Goal: Task Accomplishment & Management: Manage account settings

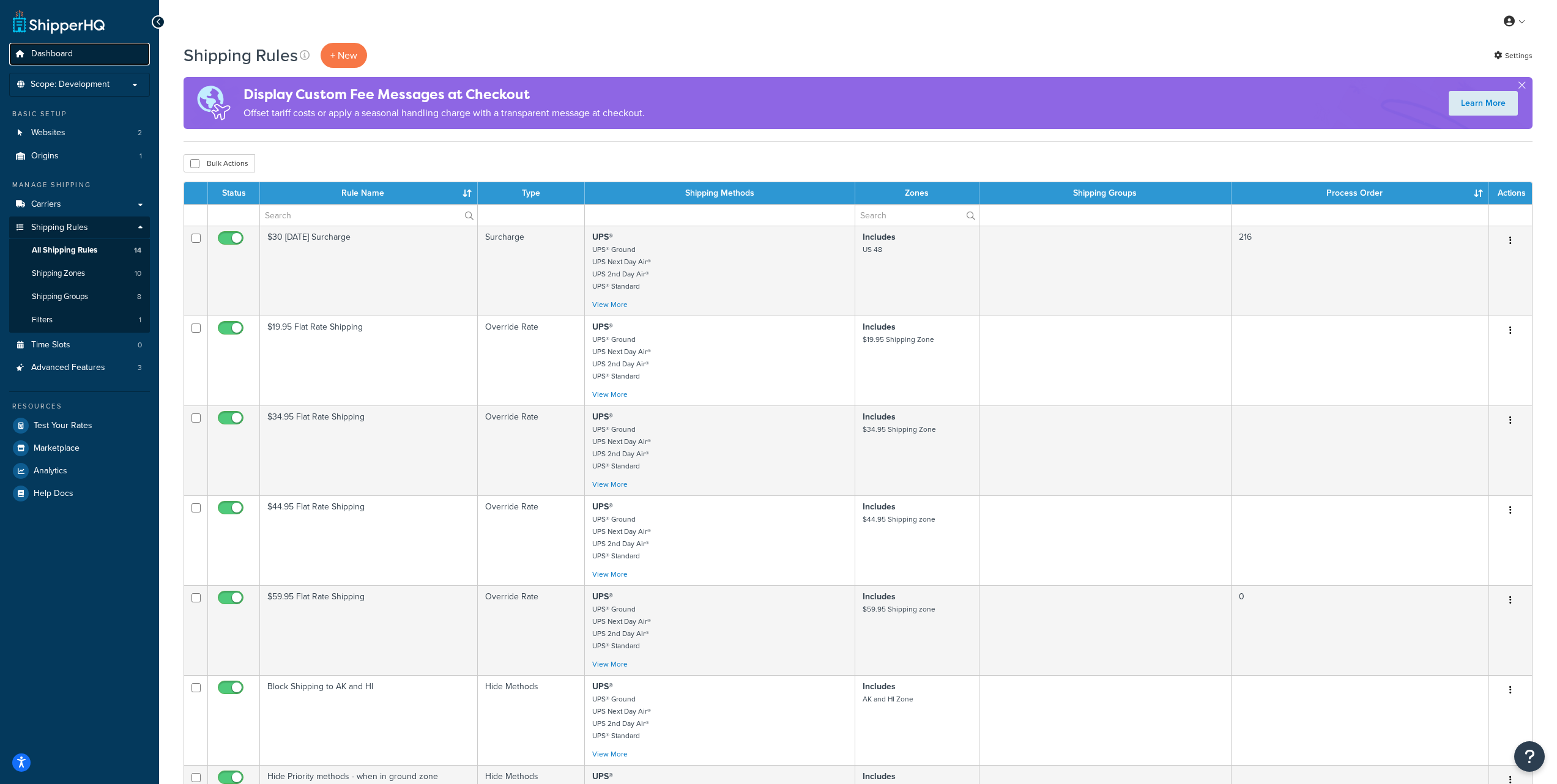
click at [61, 54] on span "Dashboard" at bounding box center [52, 53] width 42 height 10
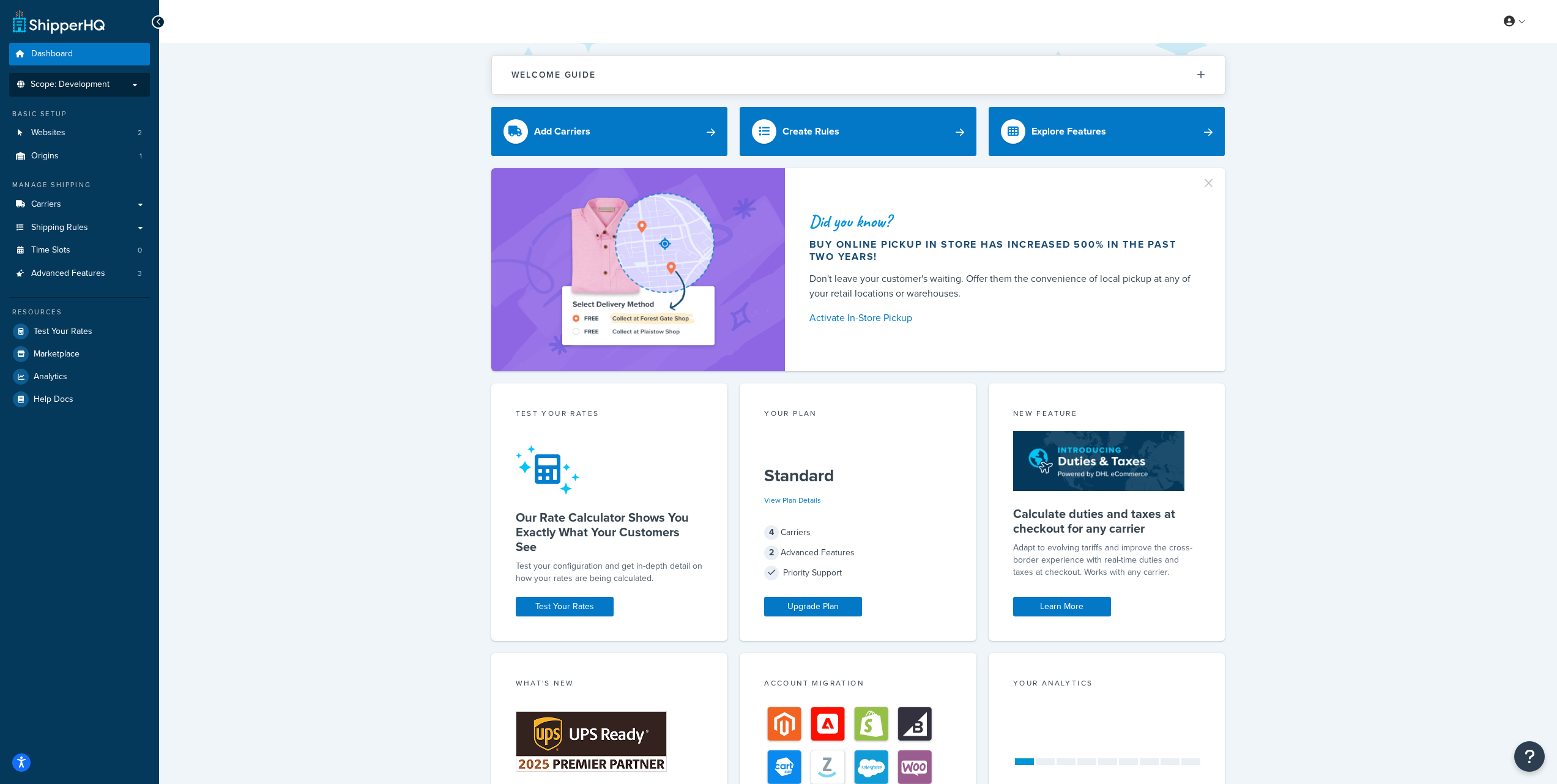
click at [134, 84] on p "Scope: Development" at bounding box center [80, 84] width 130 height 10
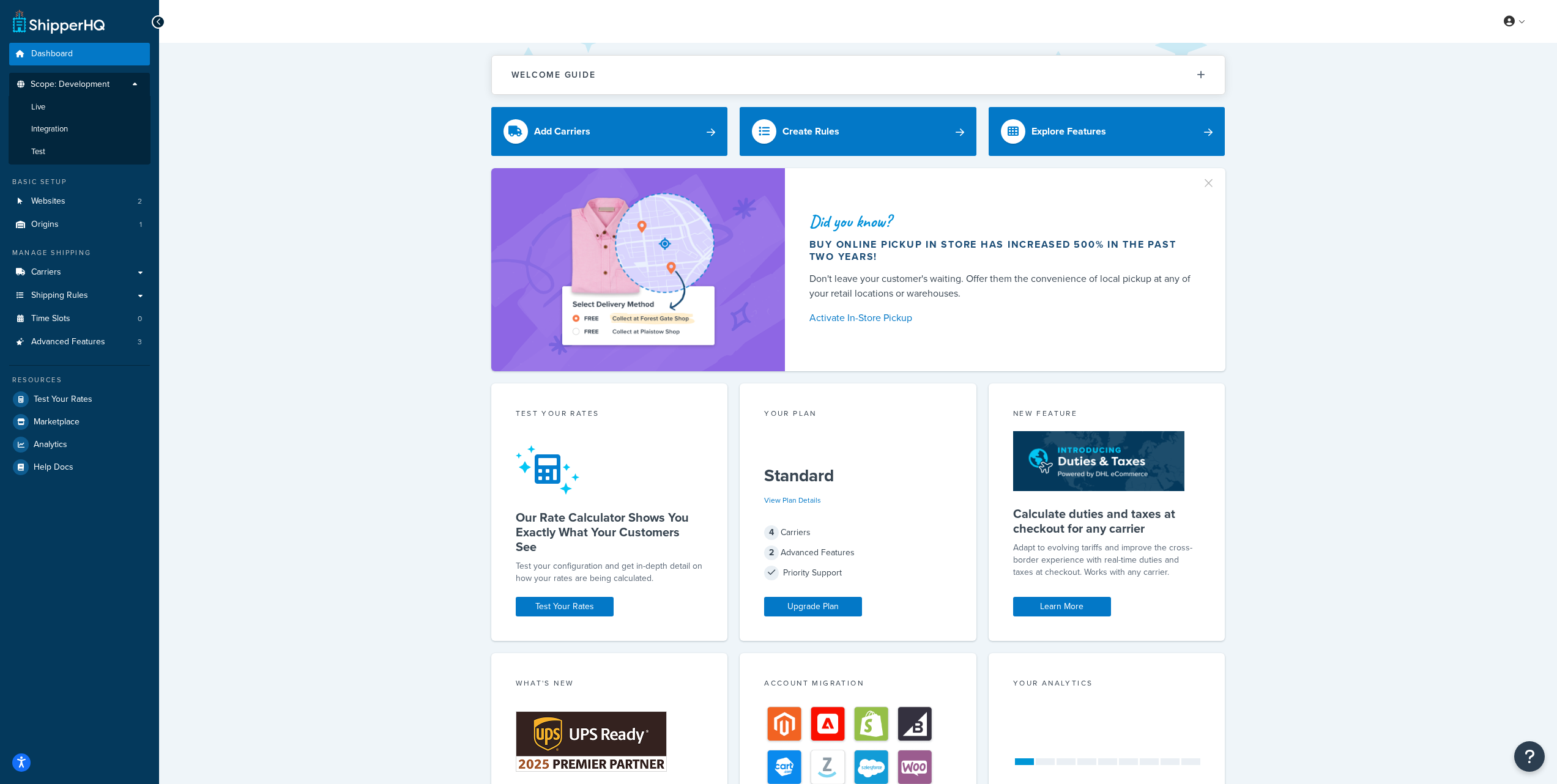
click at [257, 90] on div "Welcome Guide ShipperHQ: An Overview Carrier Setup Shipping Rules Overview Comm…" at bounding box center [859, 506] width 1398 height 928
click at [136, 83] on p "Scope: Development" at bounding box center [80, 88] width 130 height 16
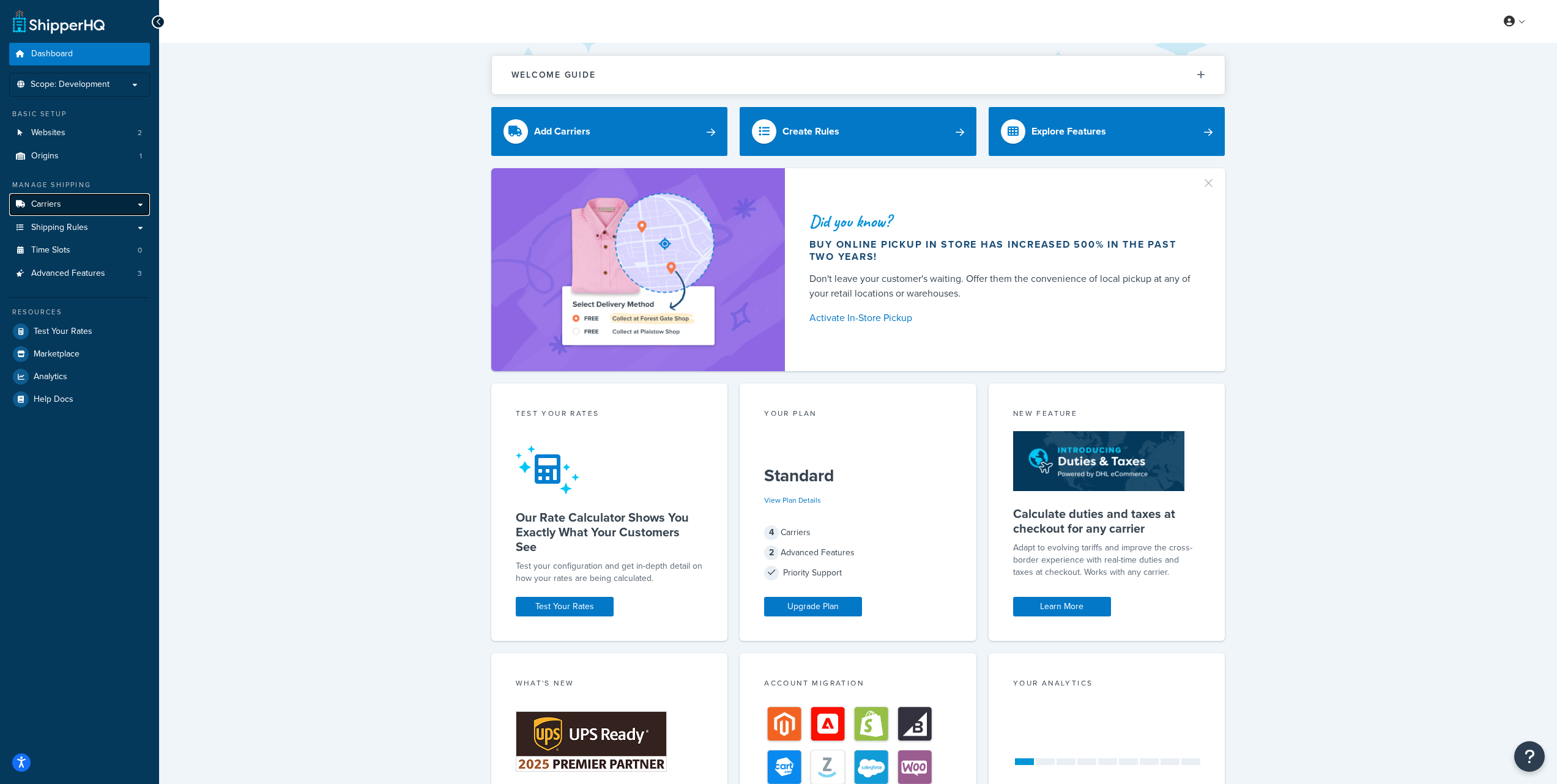
click at [92, 211] on link "Carriers" at bounding box center [80, 205] width 141 height 23
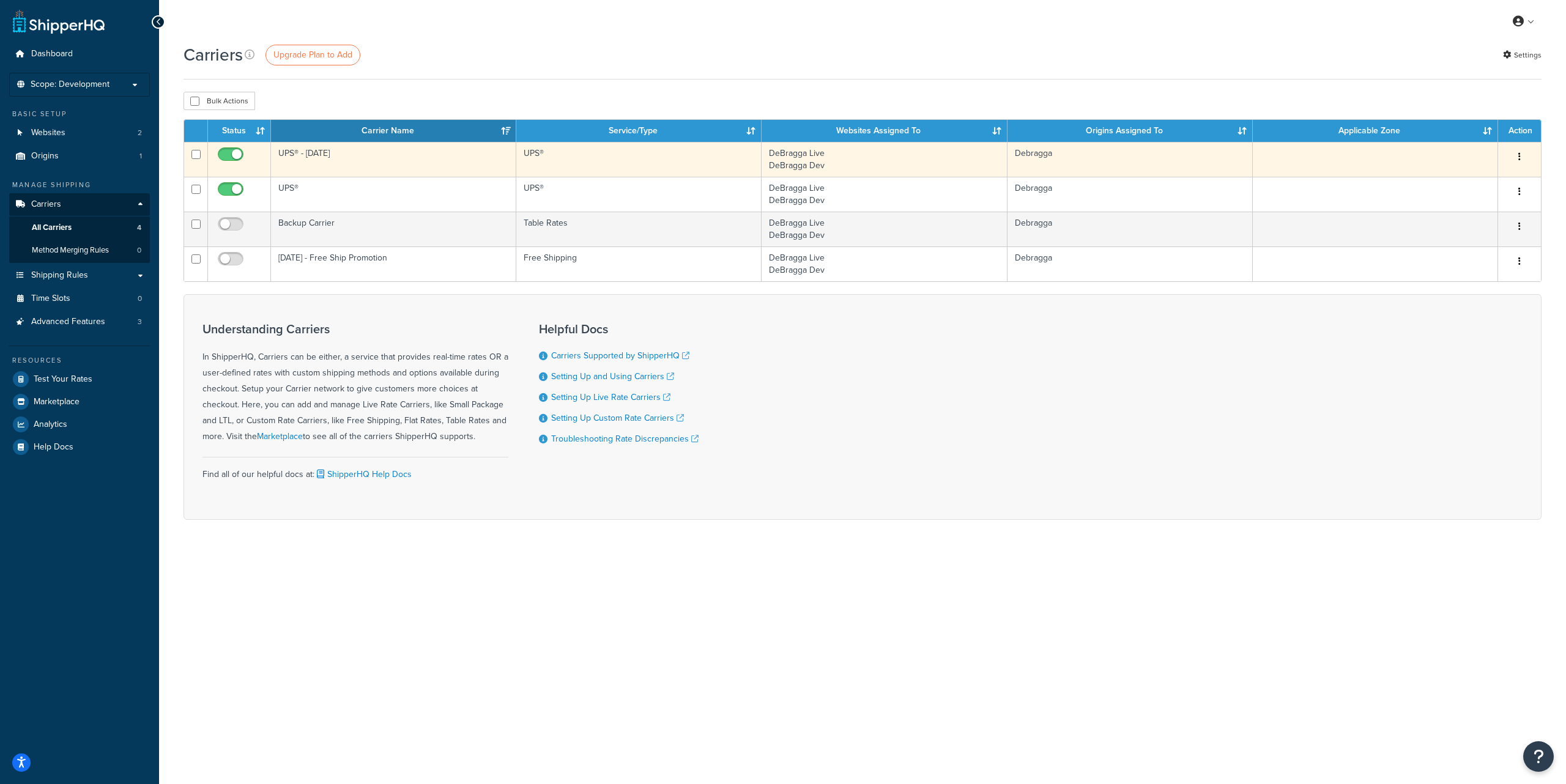
click at [224, 153] on input "checkbox" at bounding box center [232, 157] width 34 height 16
checkbox input "false"
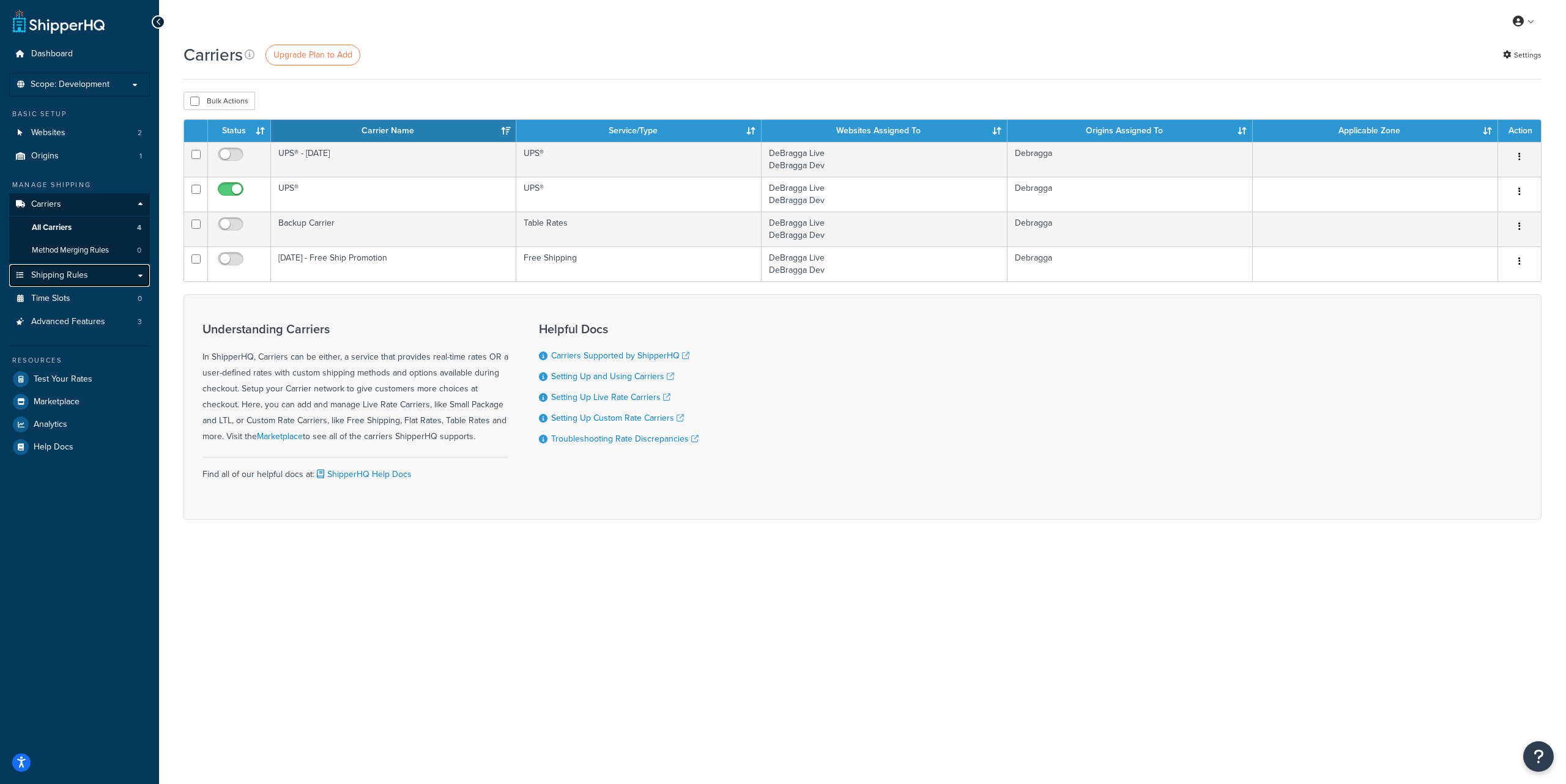
click at [71, 282] on link "Shipping Rules" at bounding box center [80, 276] width 140 height 23
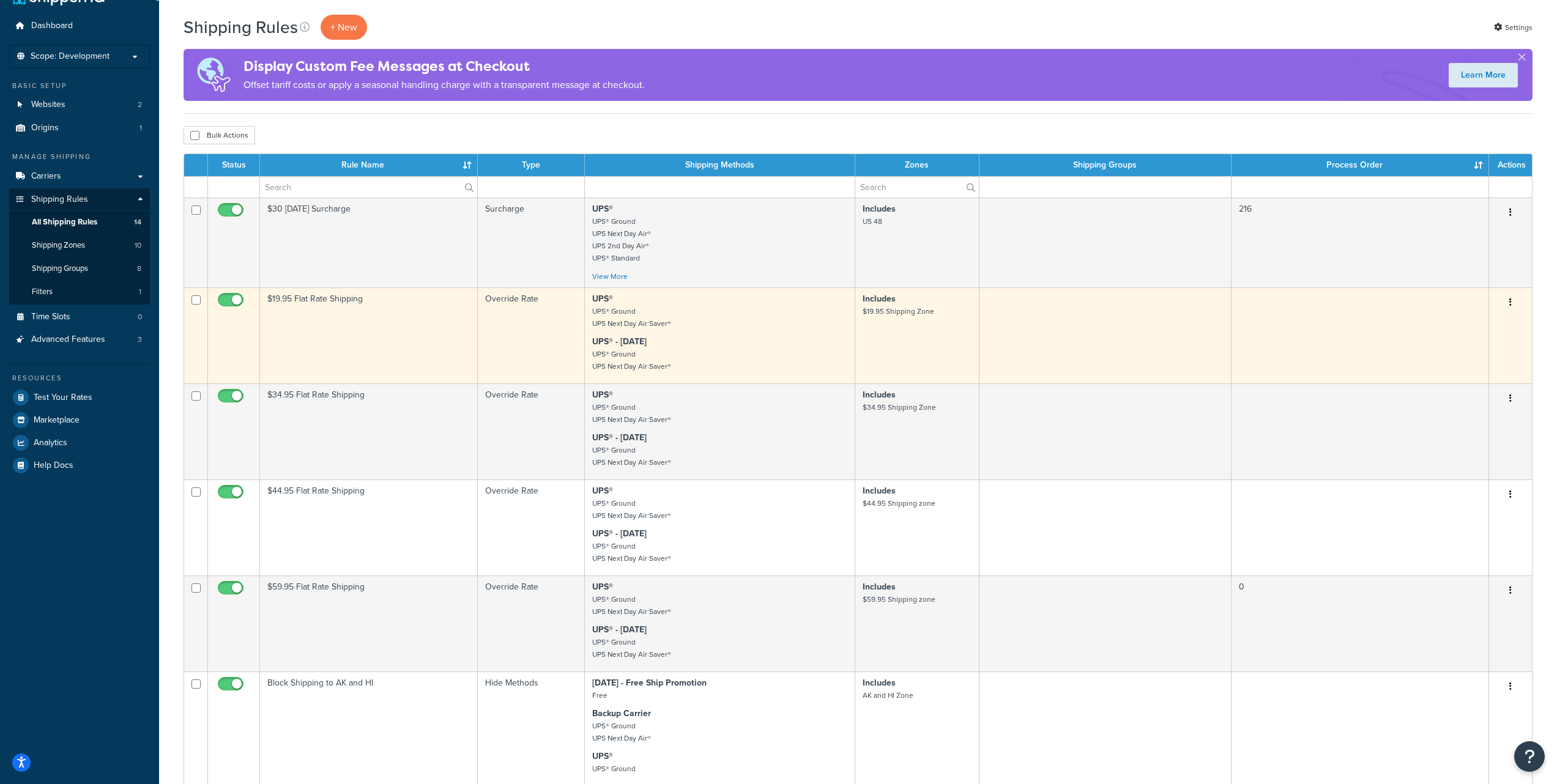
scroll to position [28, 0]
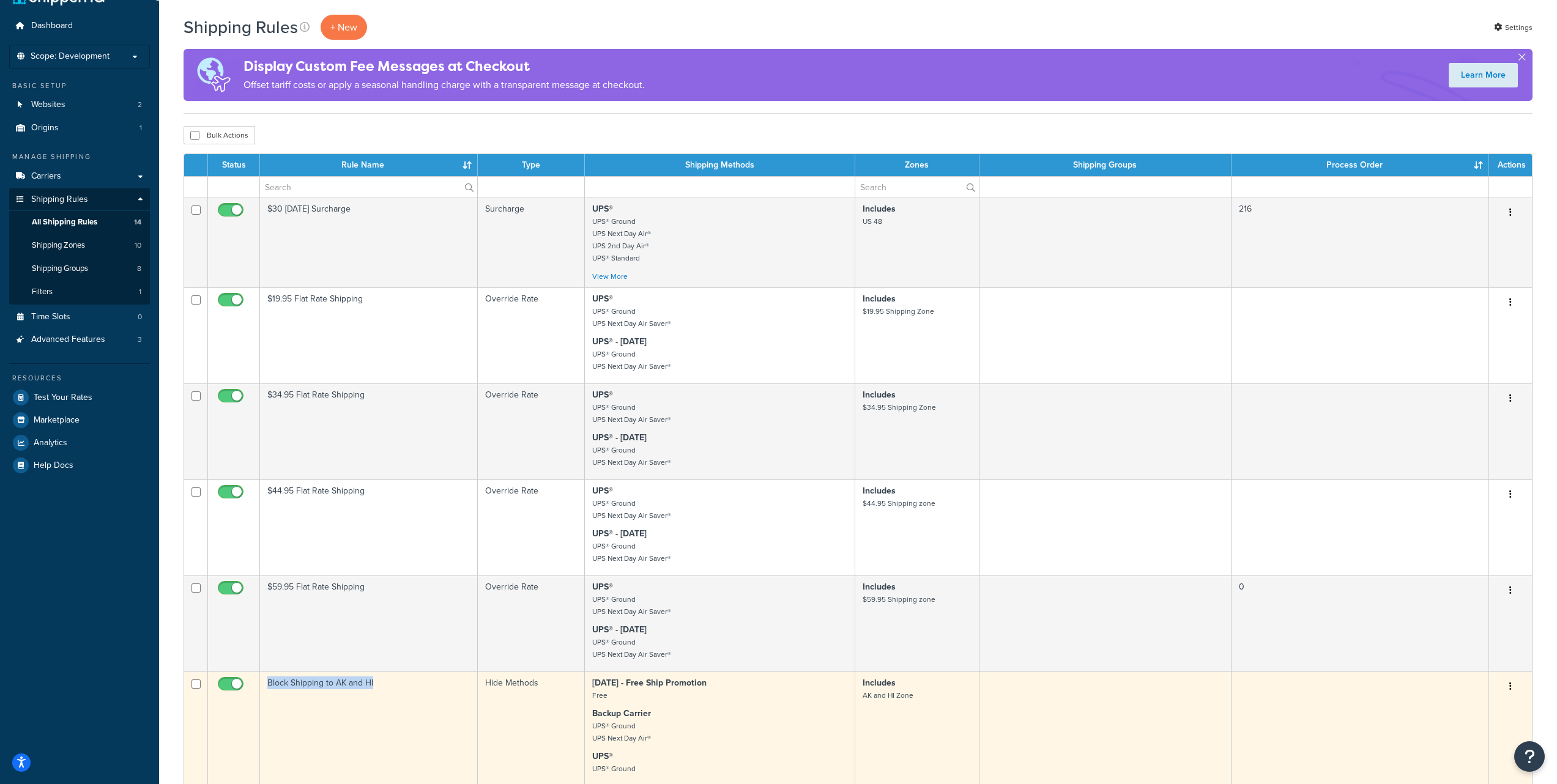
drag, startPoint x: 269, startPoint y: 684, endPoint x: 373, endPoint y: 685, distance: 104.0
click at [373, 685] on td "Block Shipping to AK and HI" at bounding box center [369, 735] width 218 height 127
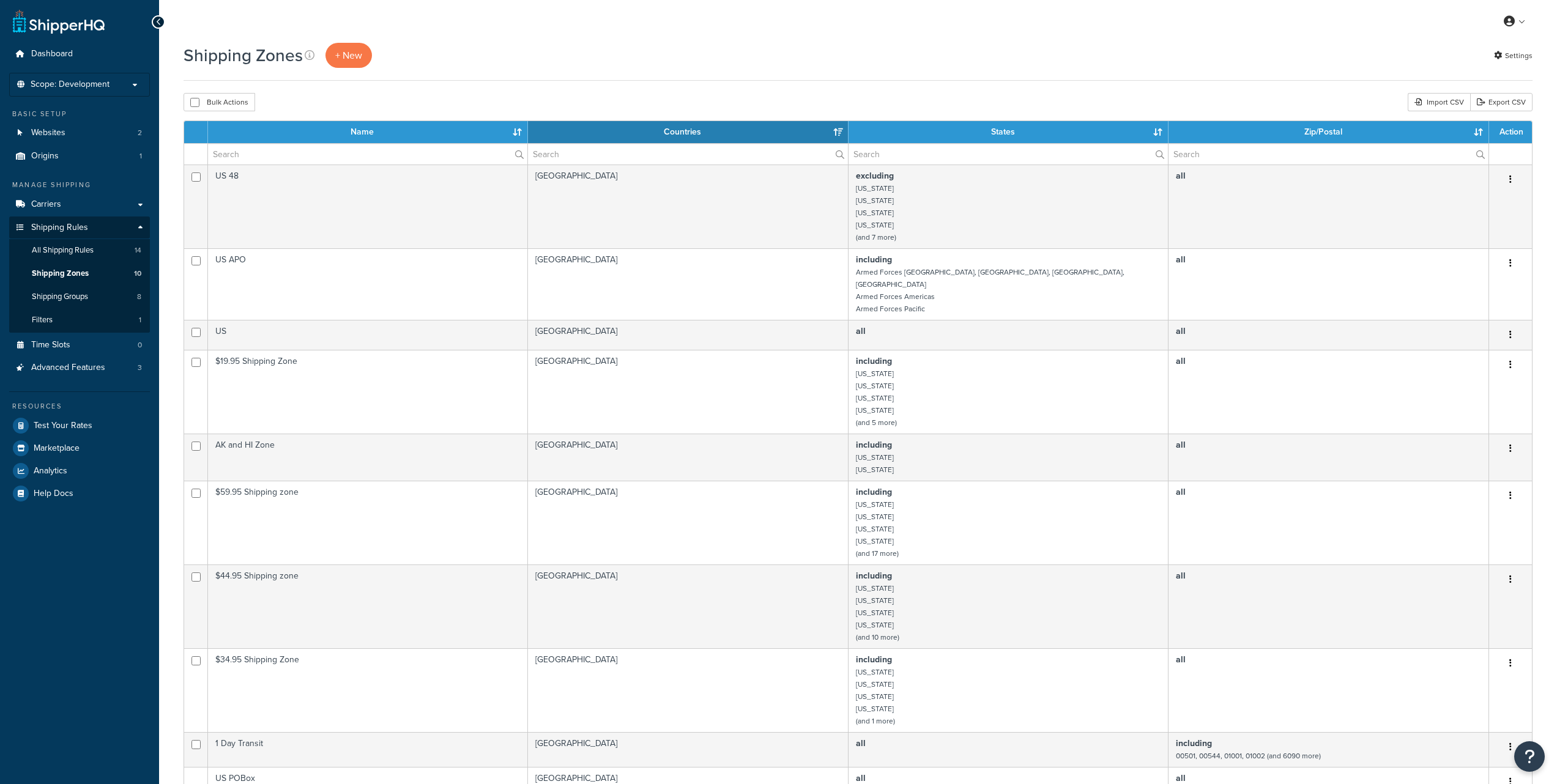
select select "15"
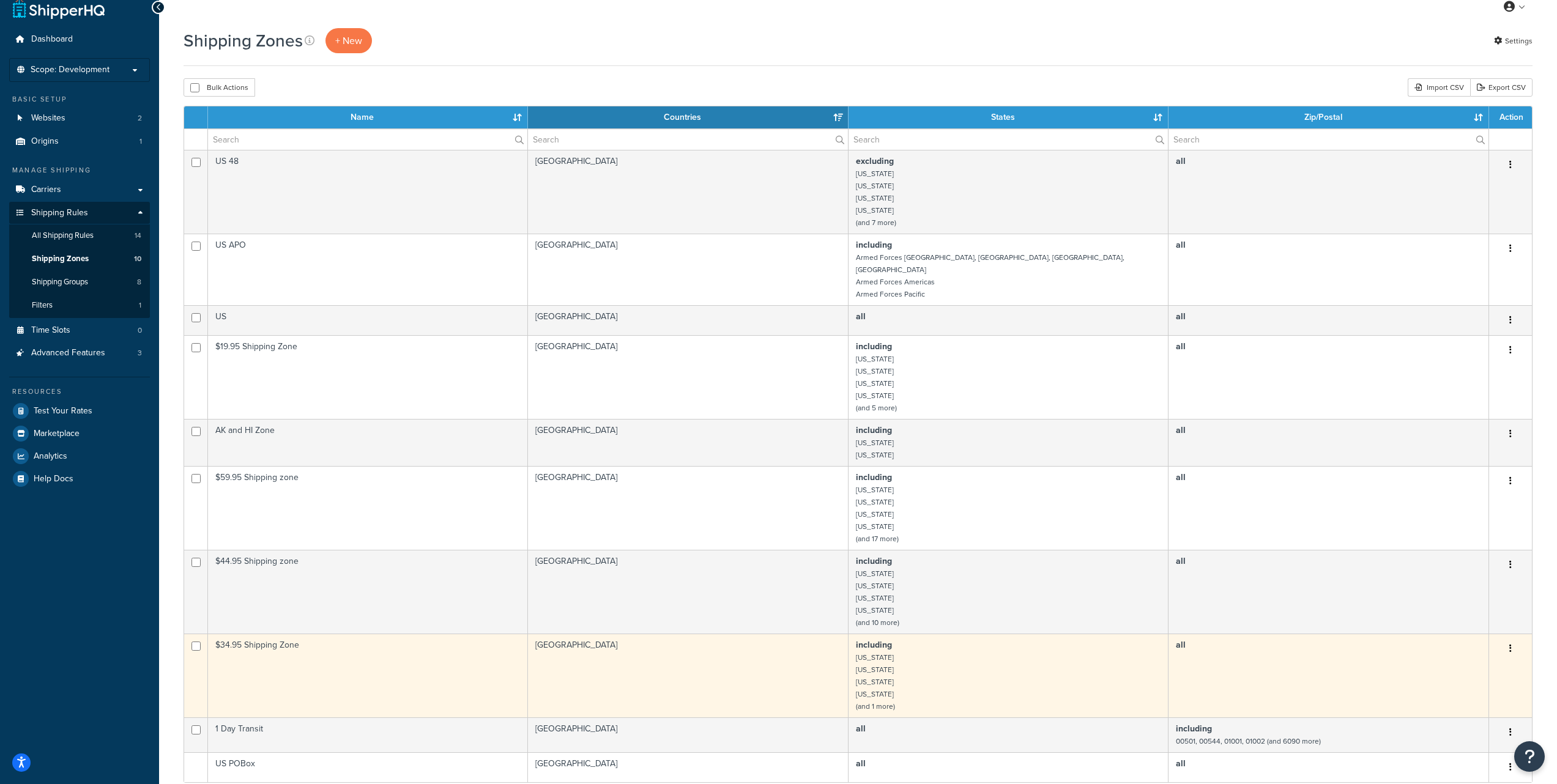
scroll to position [17, 0]
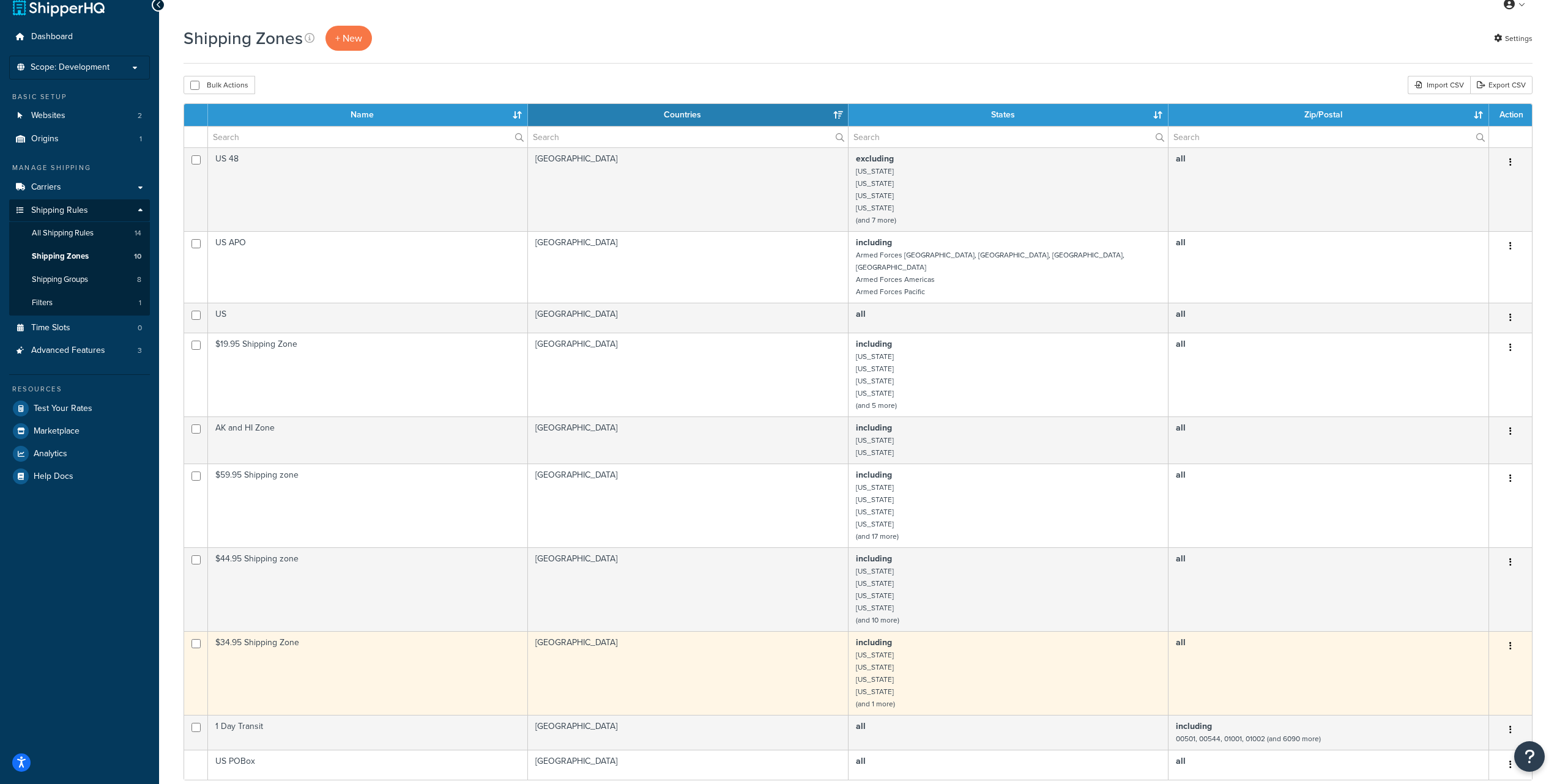
click at [875, 698] on small "(and 1 more)" at bounding box center [875, 704] width 39 height 11
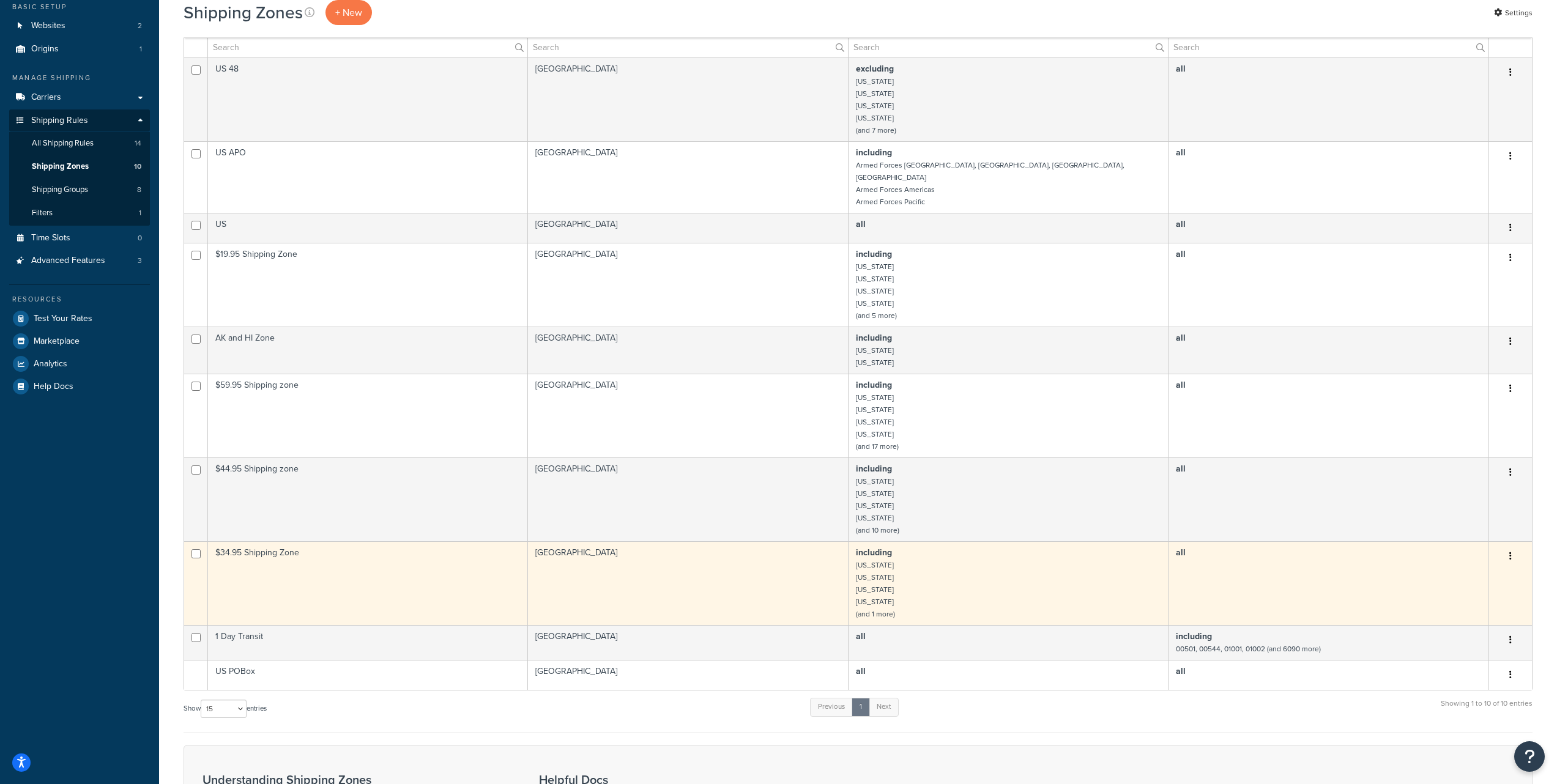
scroll to position [132, 0]
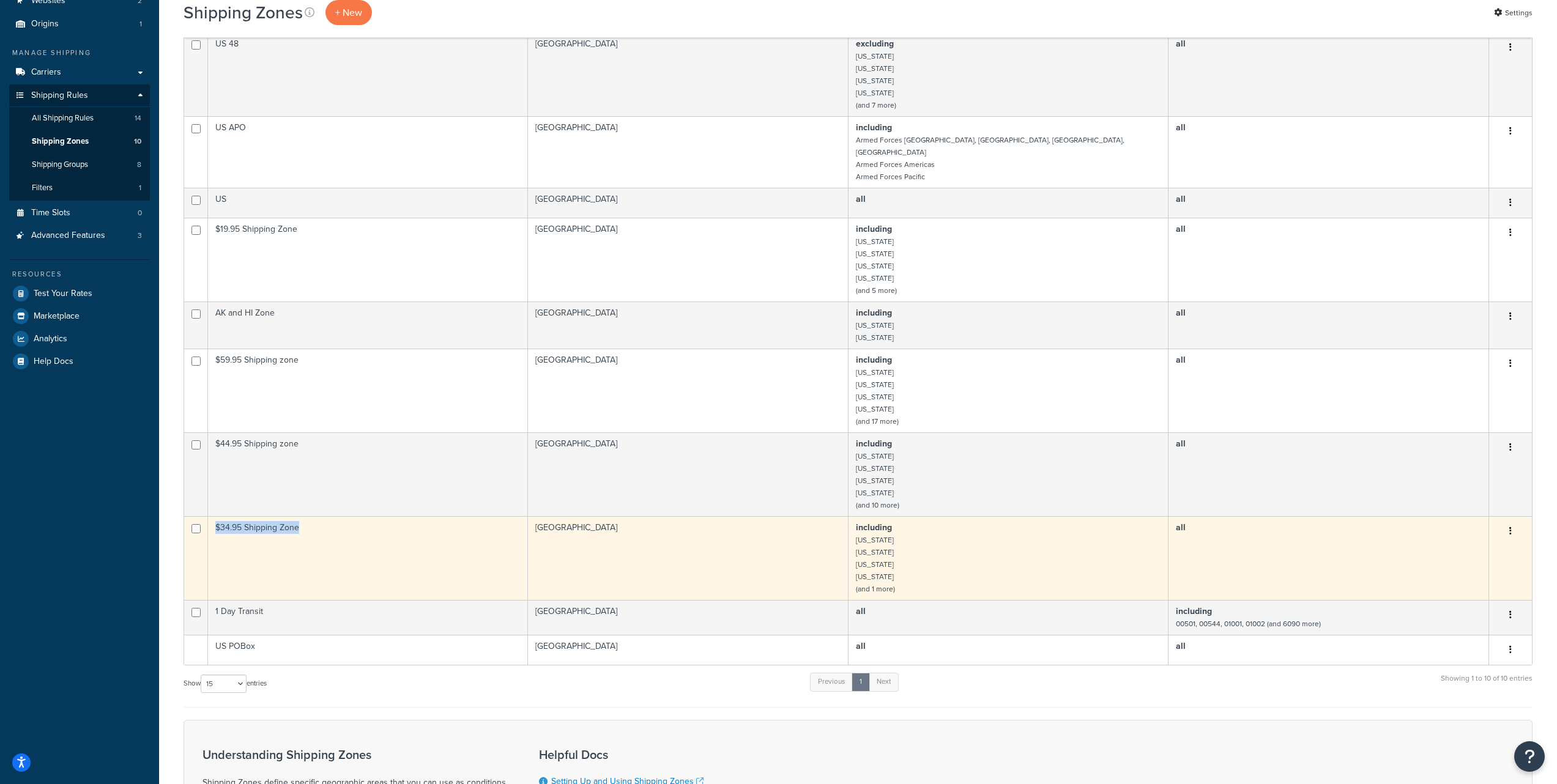
drag, startPoint x: 217, startPoint y: 517, endPoint x: 298, endPoint y: 518, distance: 81.0
click at [298, 518] on td "$34.95 Shipping Zone" at bounding box center [368, 558] width 320 height 84
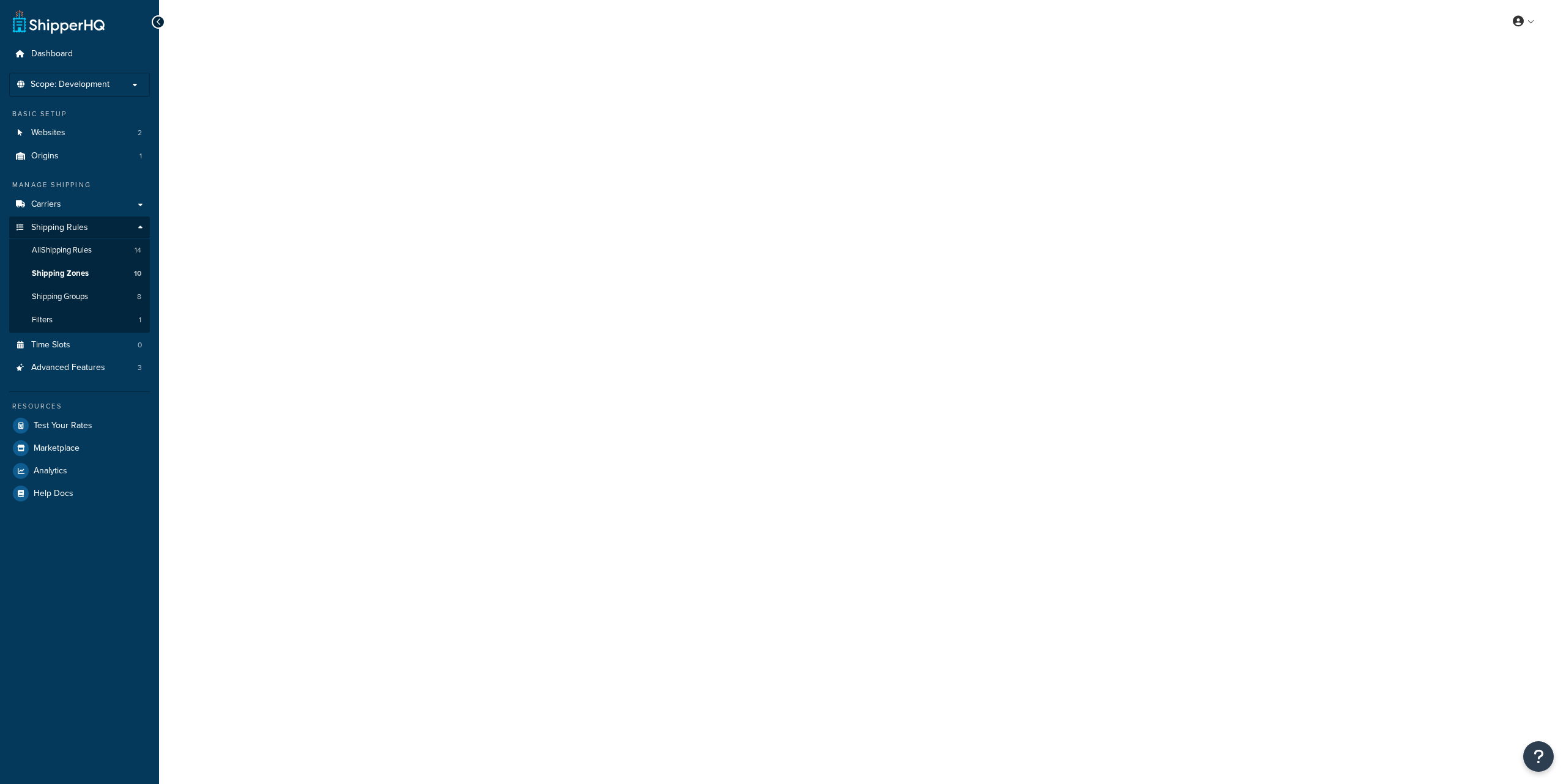
select select "including"
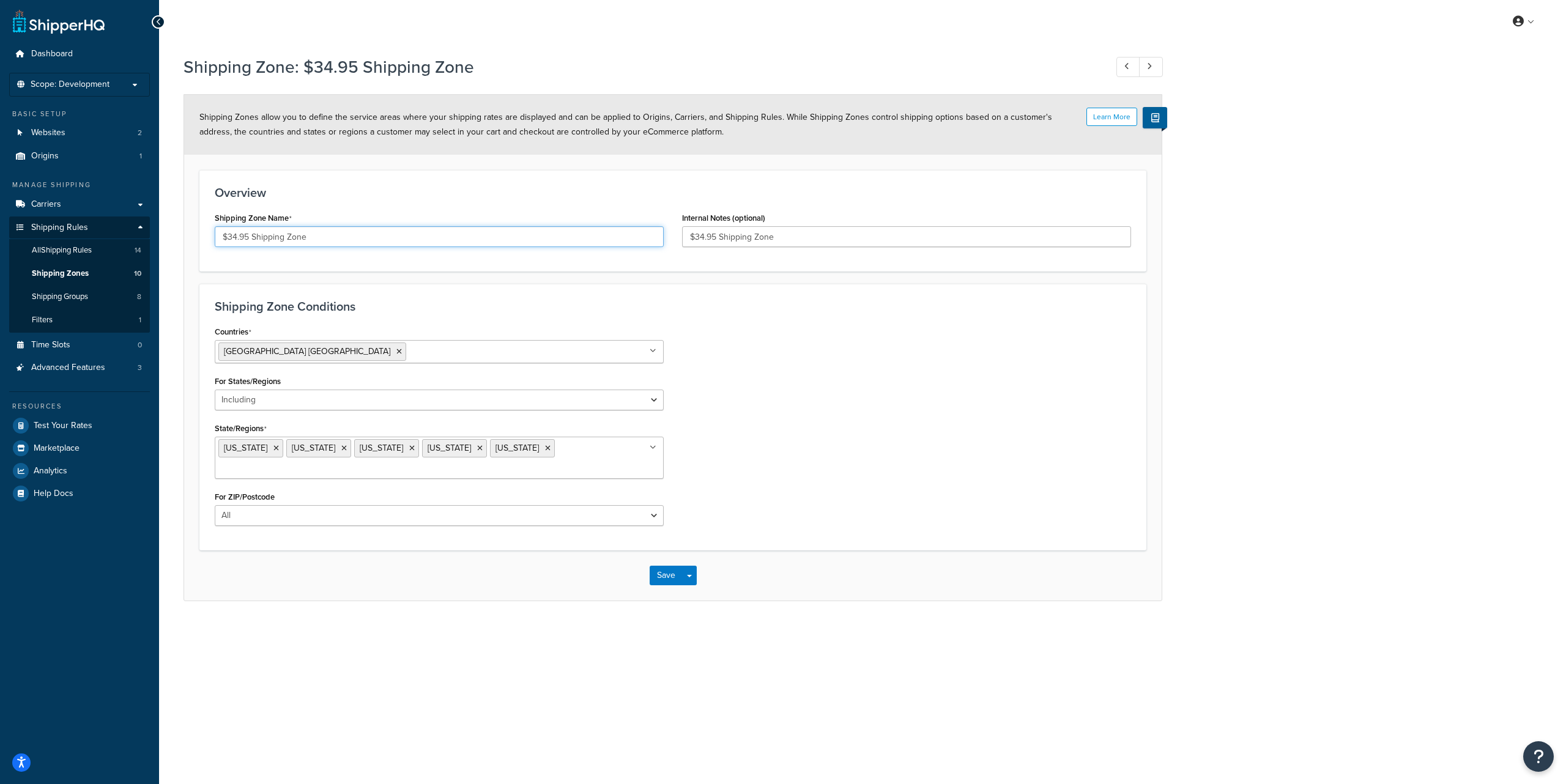
drag, startPoint x: 312, startPoint y: 235, endPoint x: 221, endPoint y: 236, distance: 91.0
click at [221, 236] on input "$34.95 Shipping Zone" at bounding box center [439, 236] width 449 height 21
click at [74, 274] on span "Shipping Zones" at bounding box center [60, 273] width 57 height 10
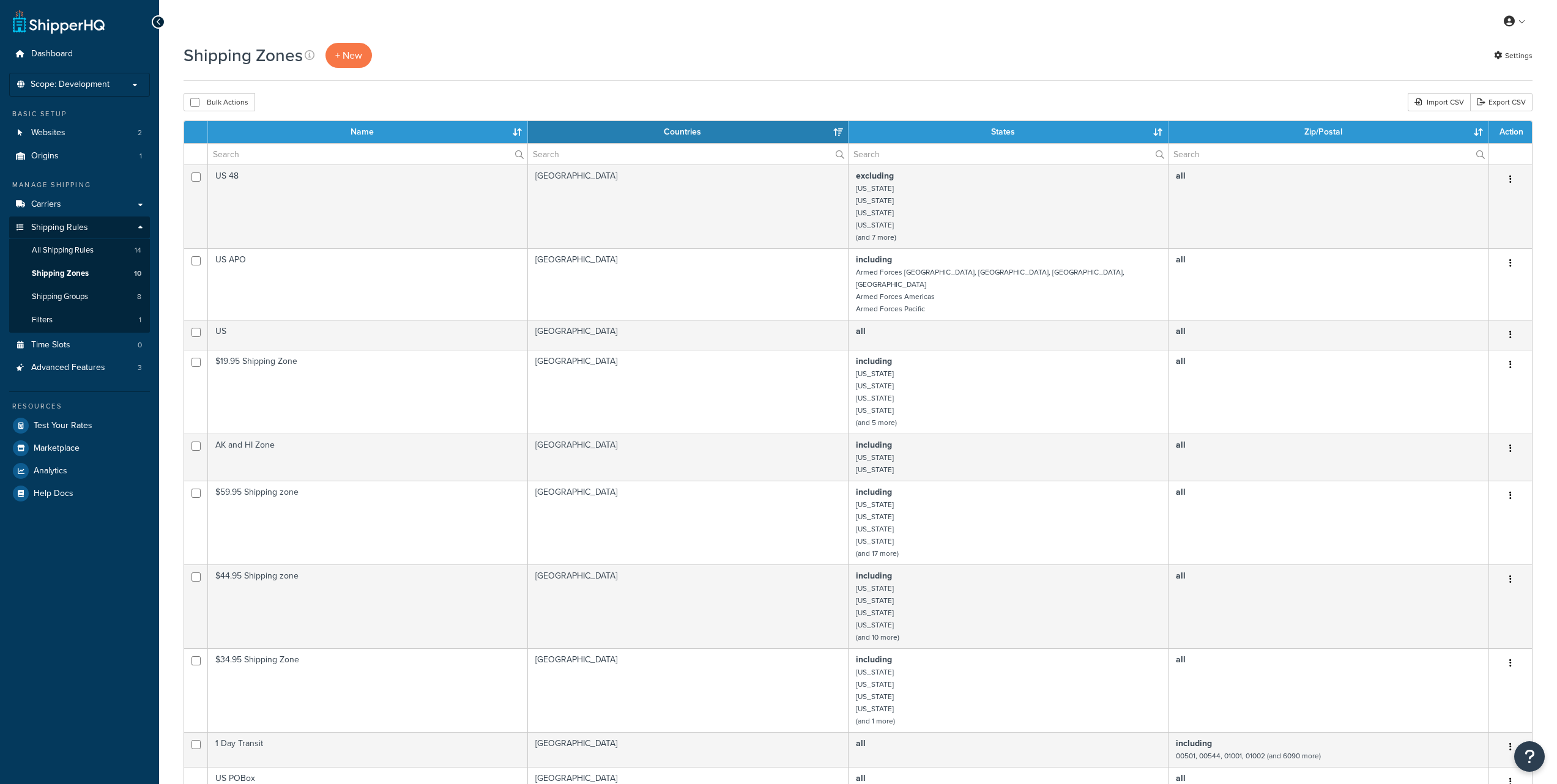
select select "15"
click at [81, 251] on span "All Shipping Rules" at bounding box center [62, 250] width 61 height 10
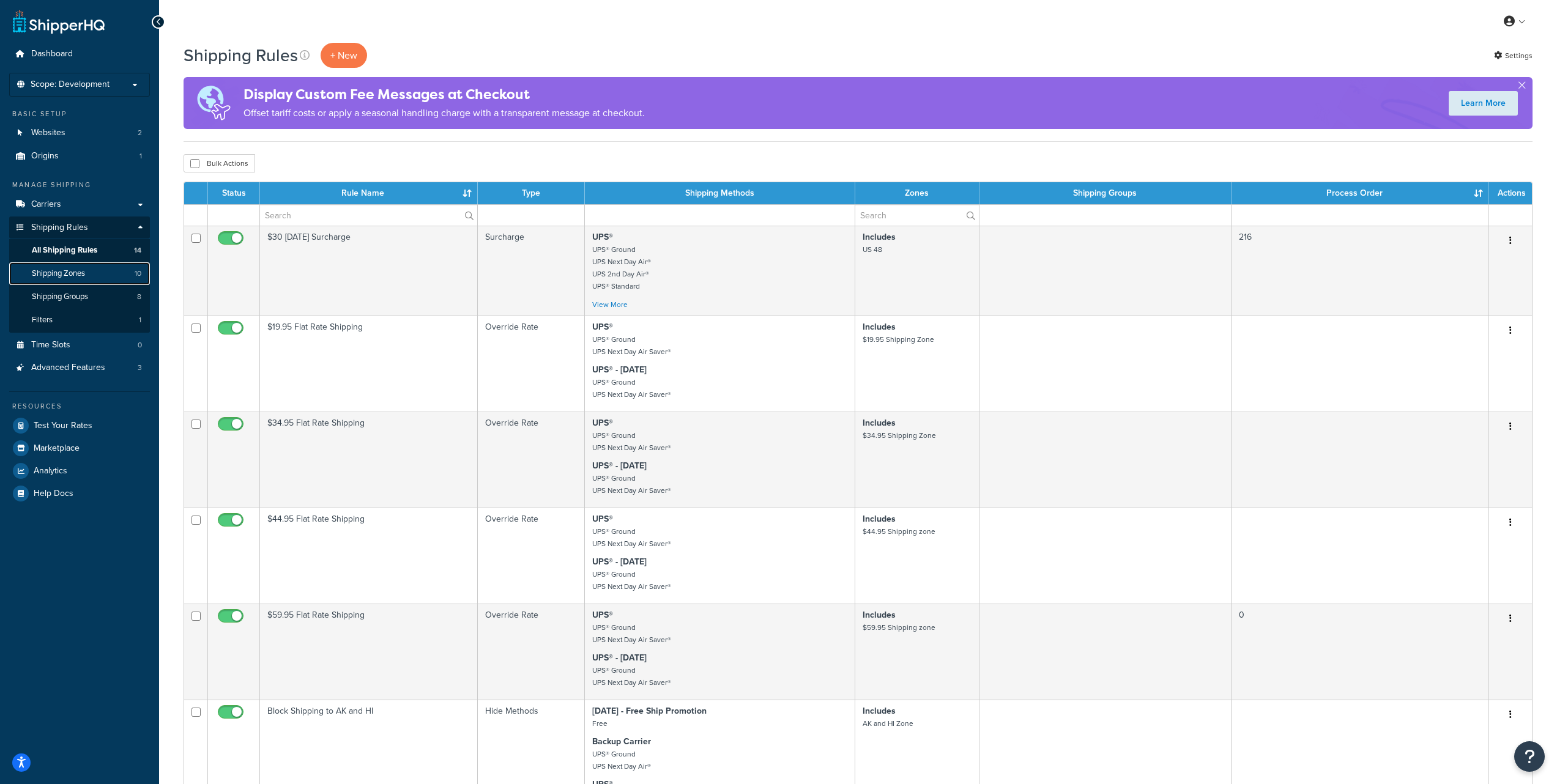
click at [88, 273] on link "Shipping Zones 10" at bounding box center [80, 274] width 141 height 23
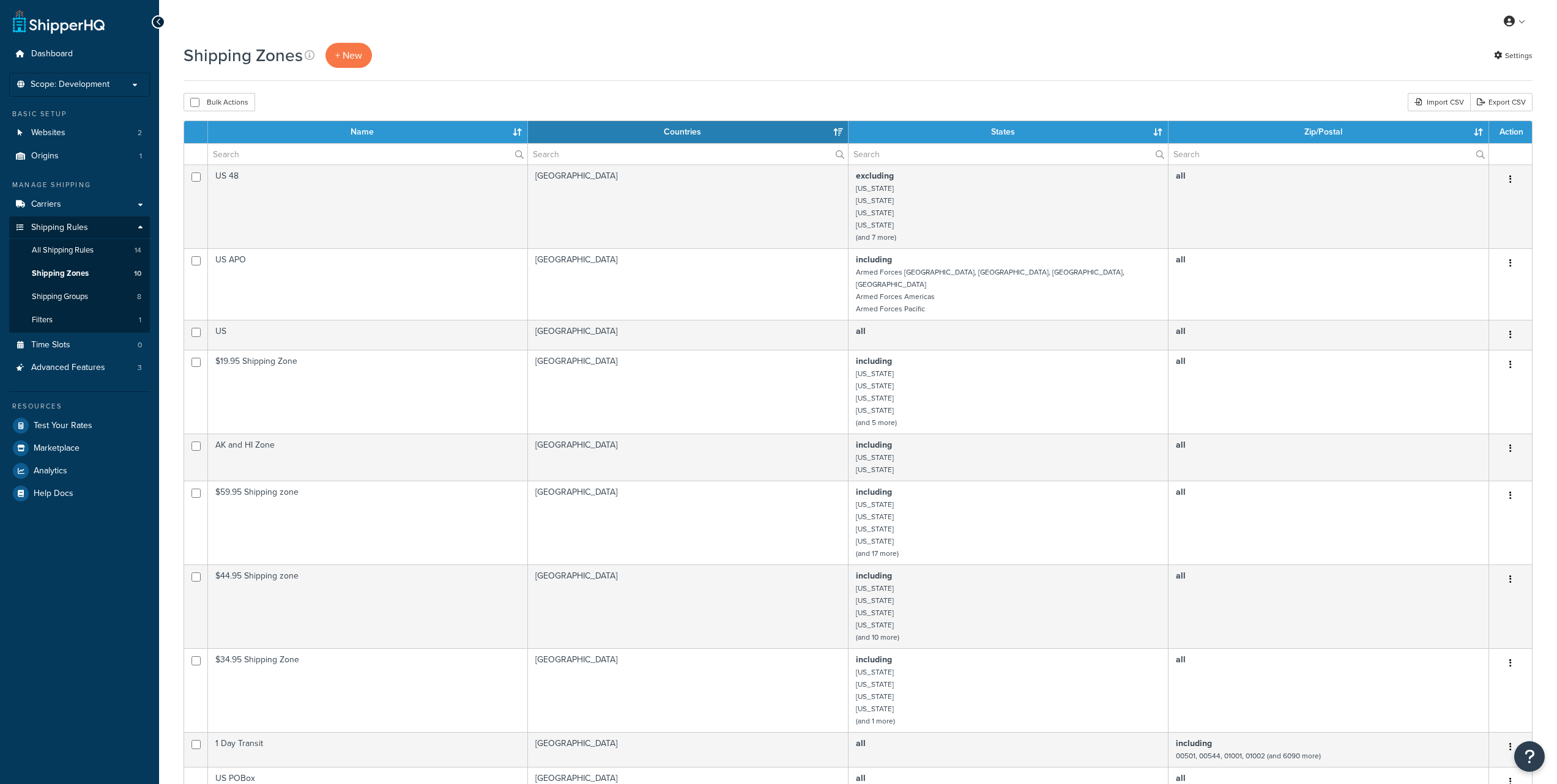
select select "15"
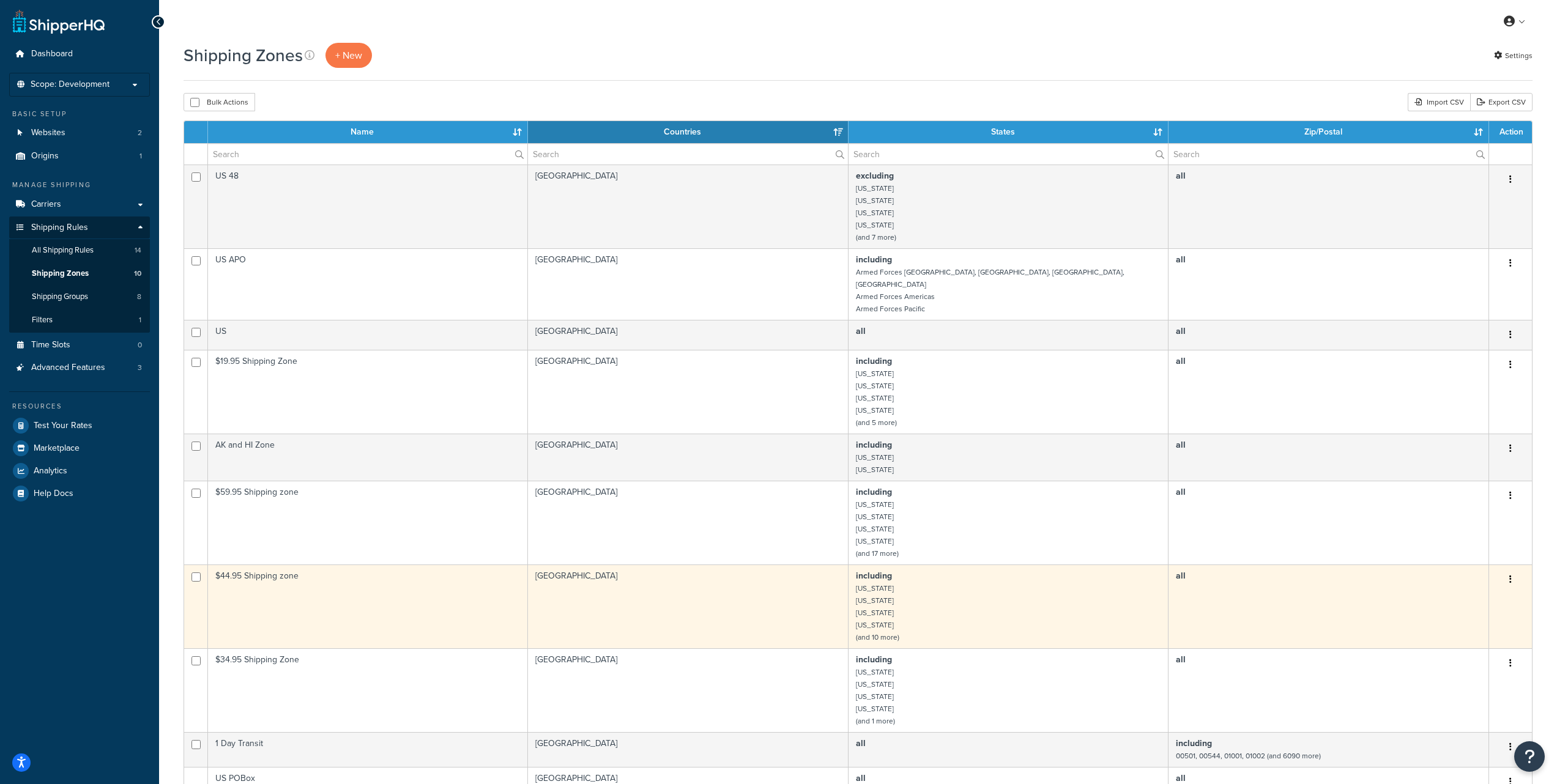
click at [236, 565] on td "$44.95 Shipping zone" at bounding box center [368, 606] width 320 height 84
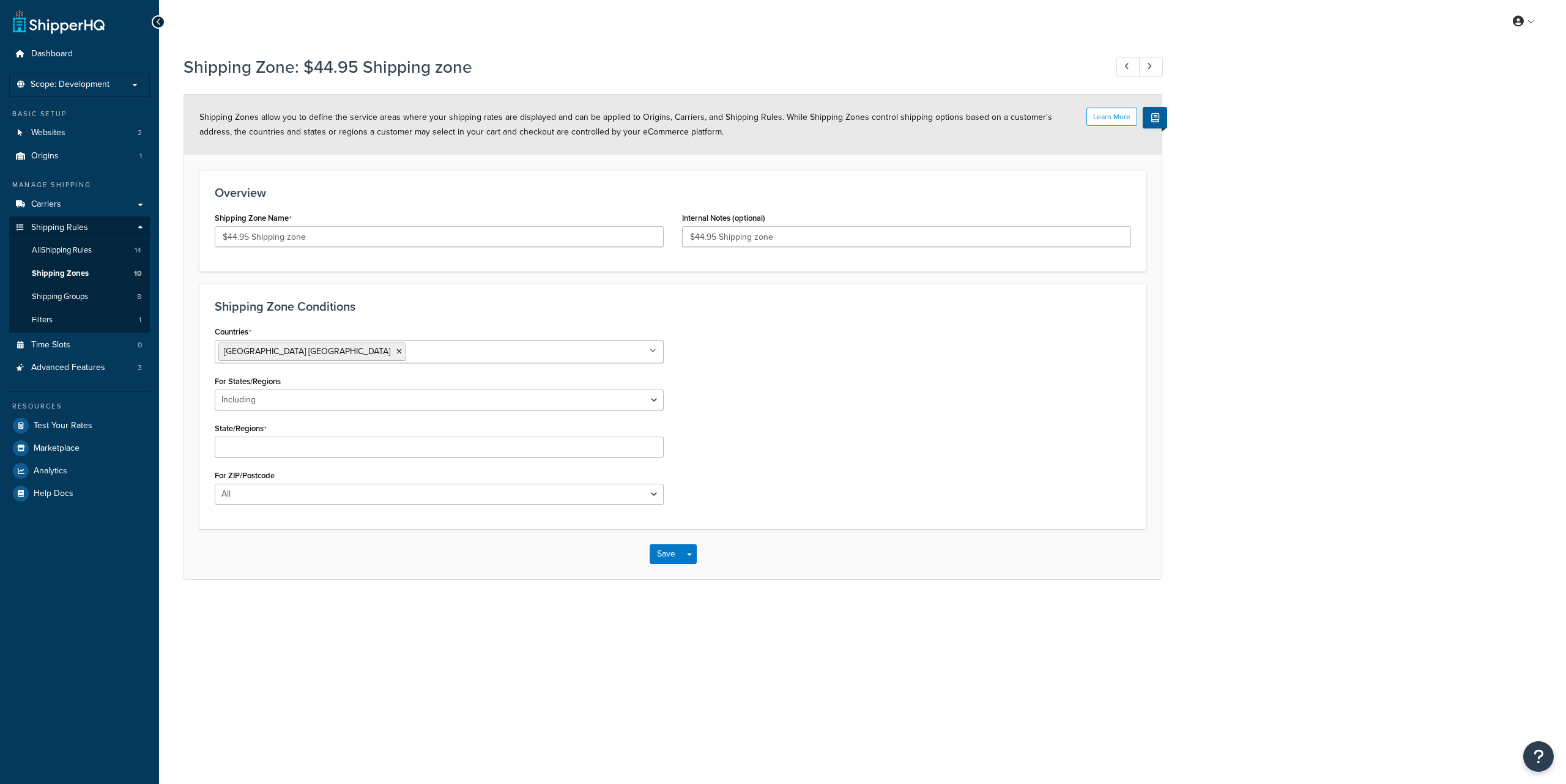
select select "including"
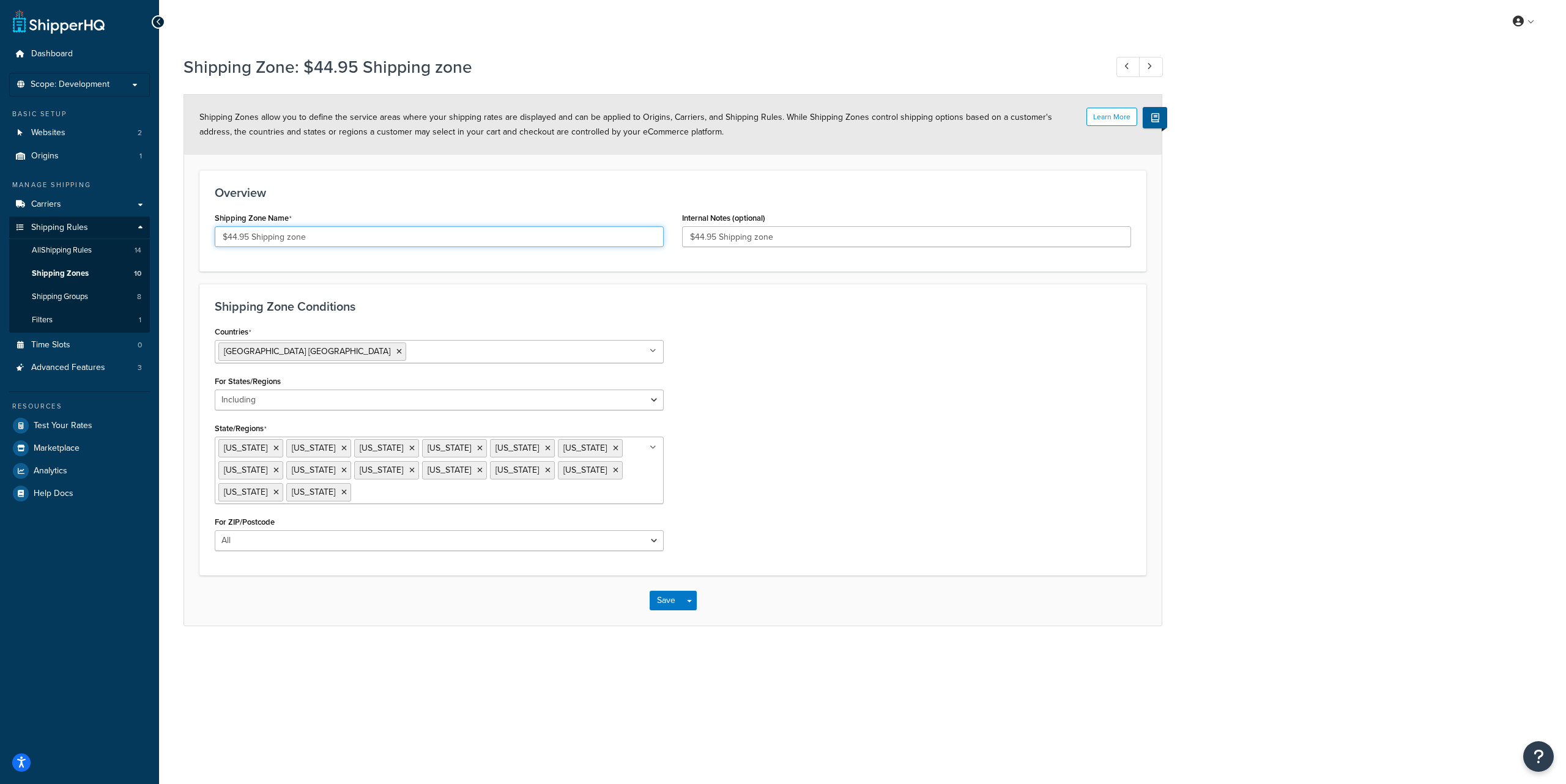
click at [324, 241] on input "$44.95 Shipping zone" at bounding box center [439, 236] width 449 height 21
click at [80, 276] on span "Shipping Zones" at bounding box center [60, 273] width 57 height 10
click at [68, 273] on span "Shipping Zones" at bounding box center [60, 273] width 57 height 10
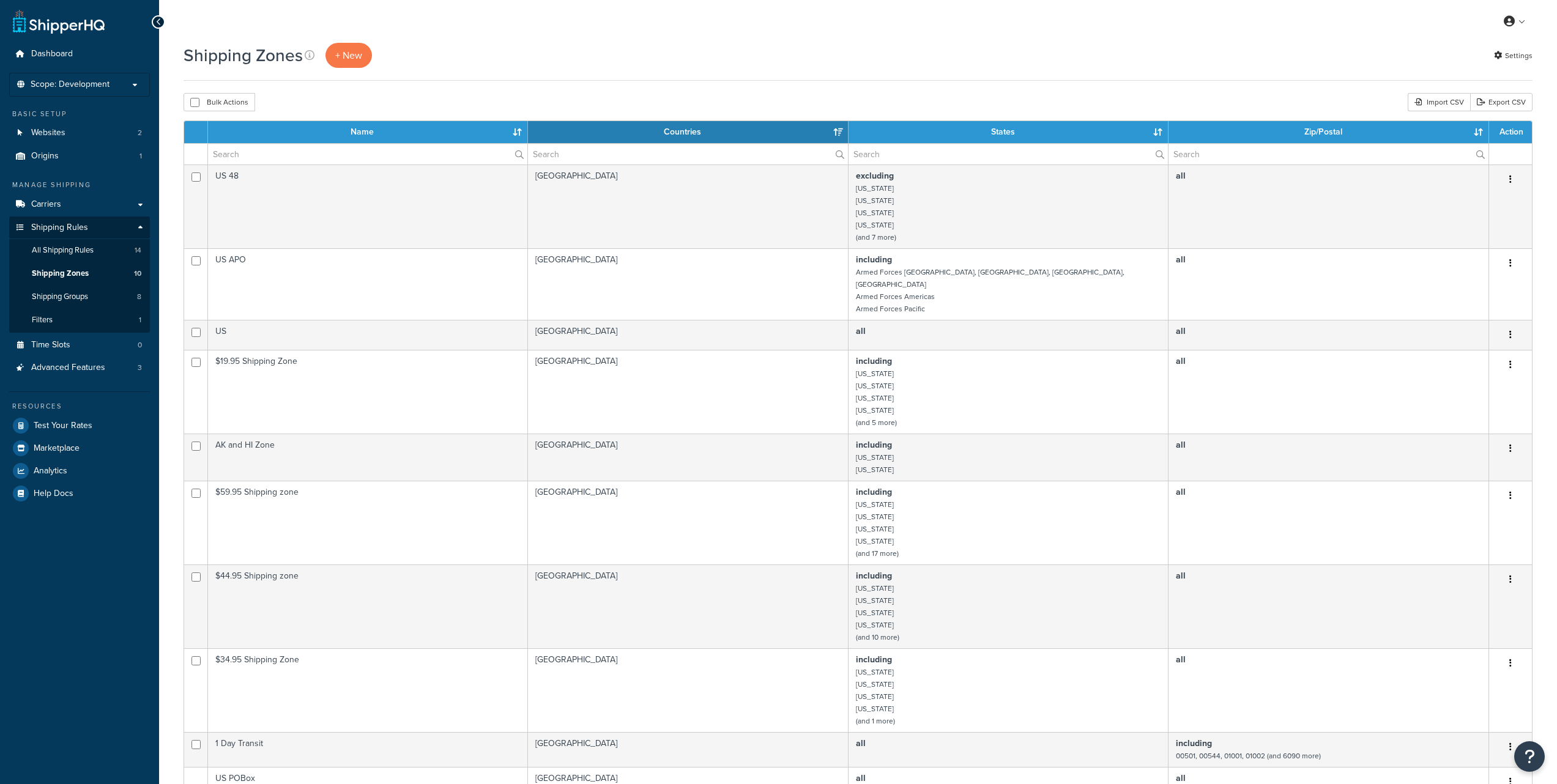
select select "15"
click at [84, 255] on span "All Shipping Rules" at bounding box center [62, 250] width 61 height 10
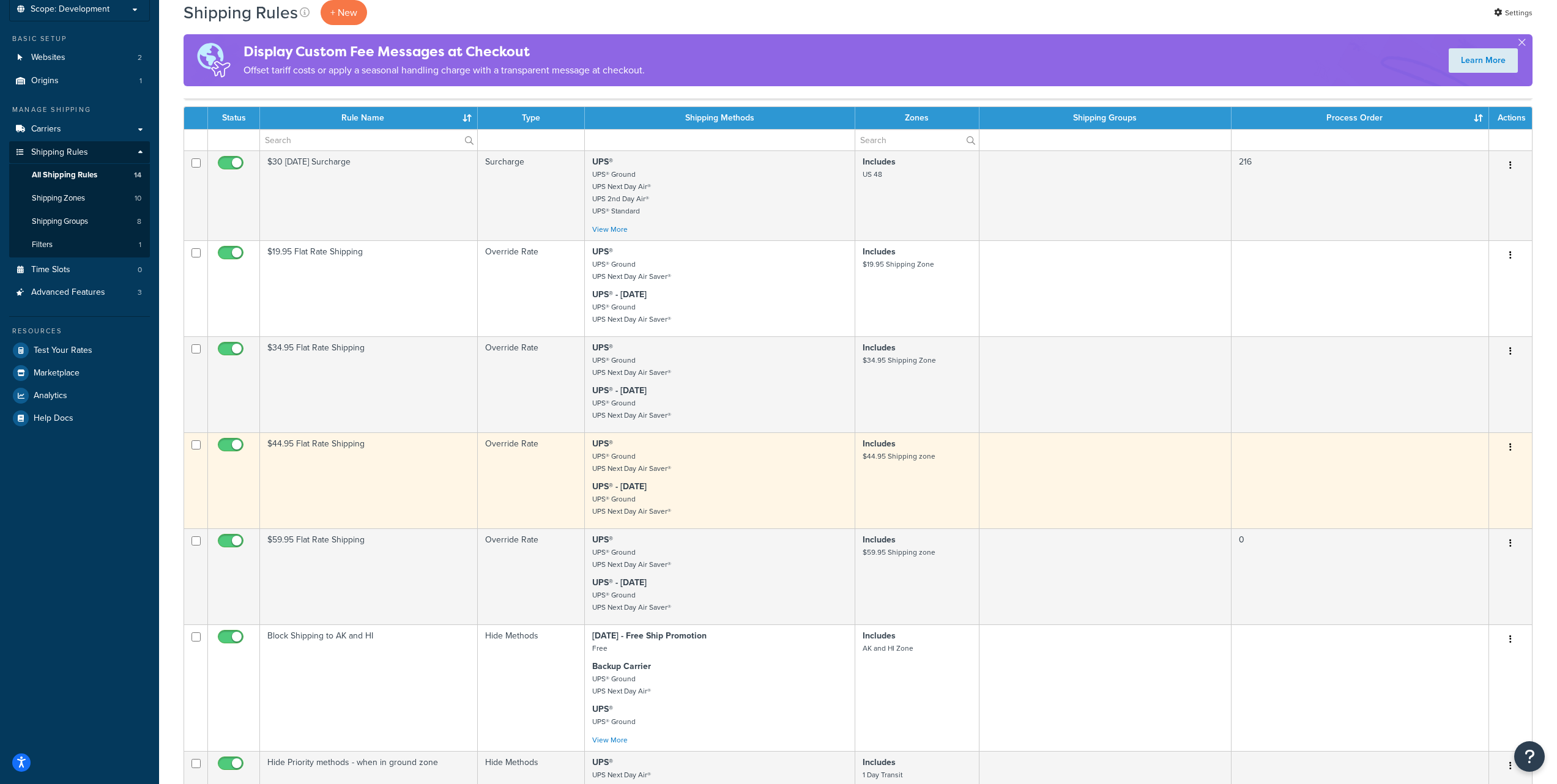
scroll to position [75, 0]
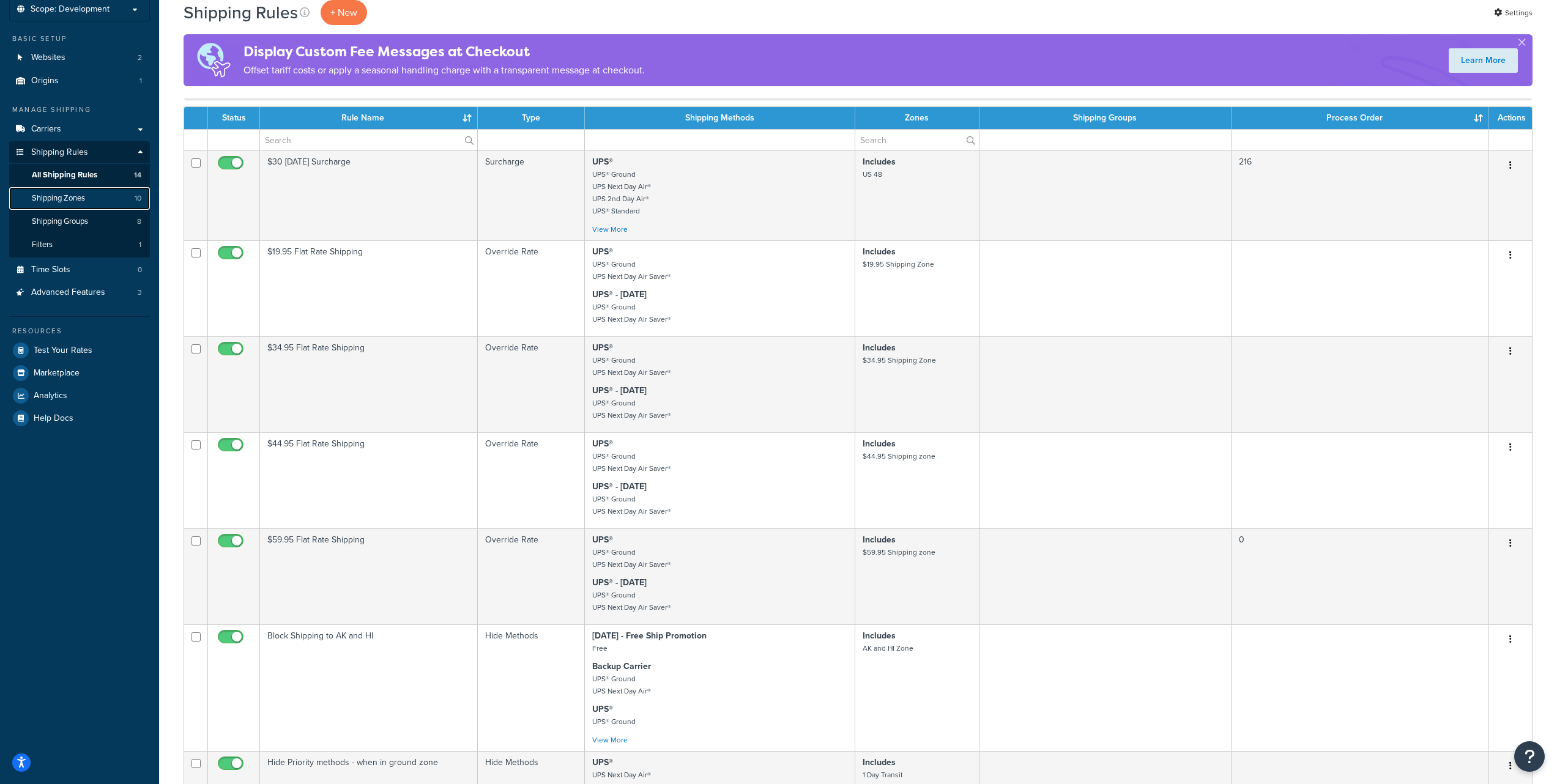
click at [84, 193] on span "Shipping Zones" at bounding box center [58, 198] width 53 height 10
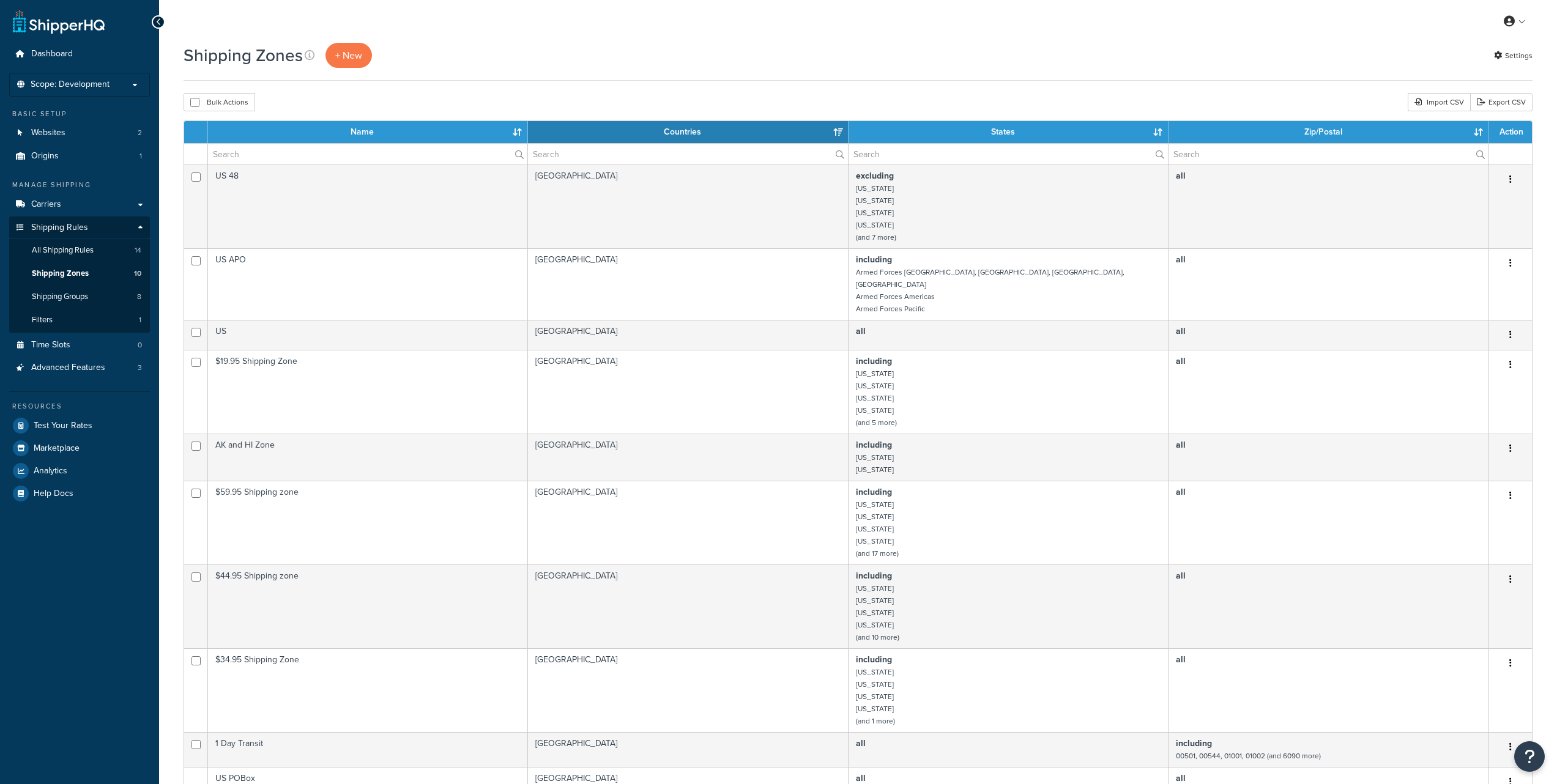
select select "15"
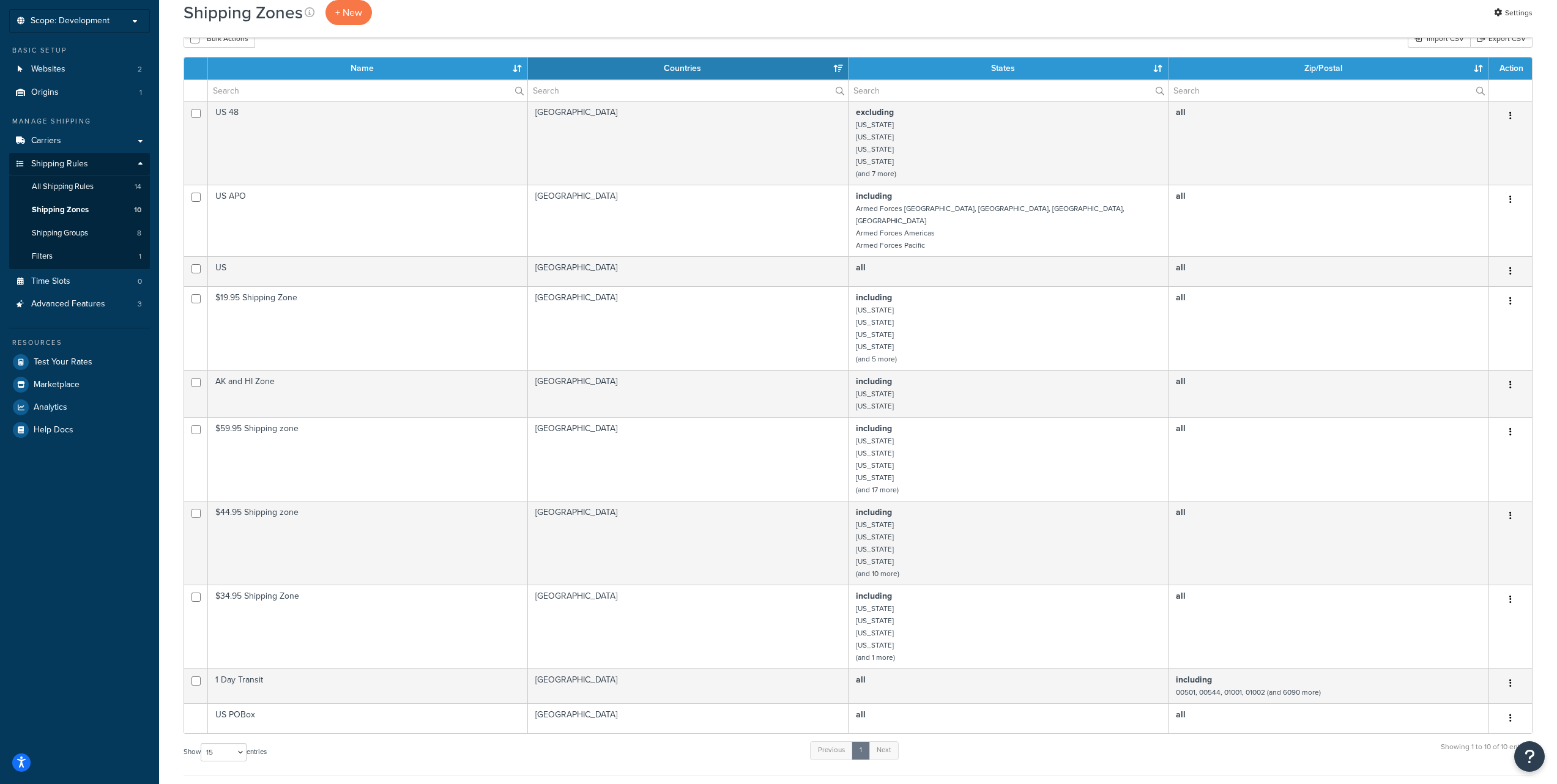
scroll to position [70, 0]
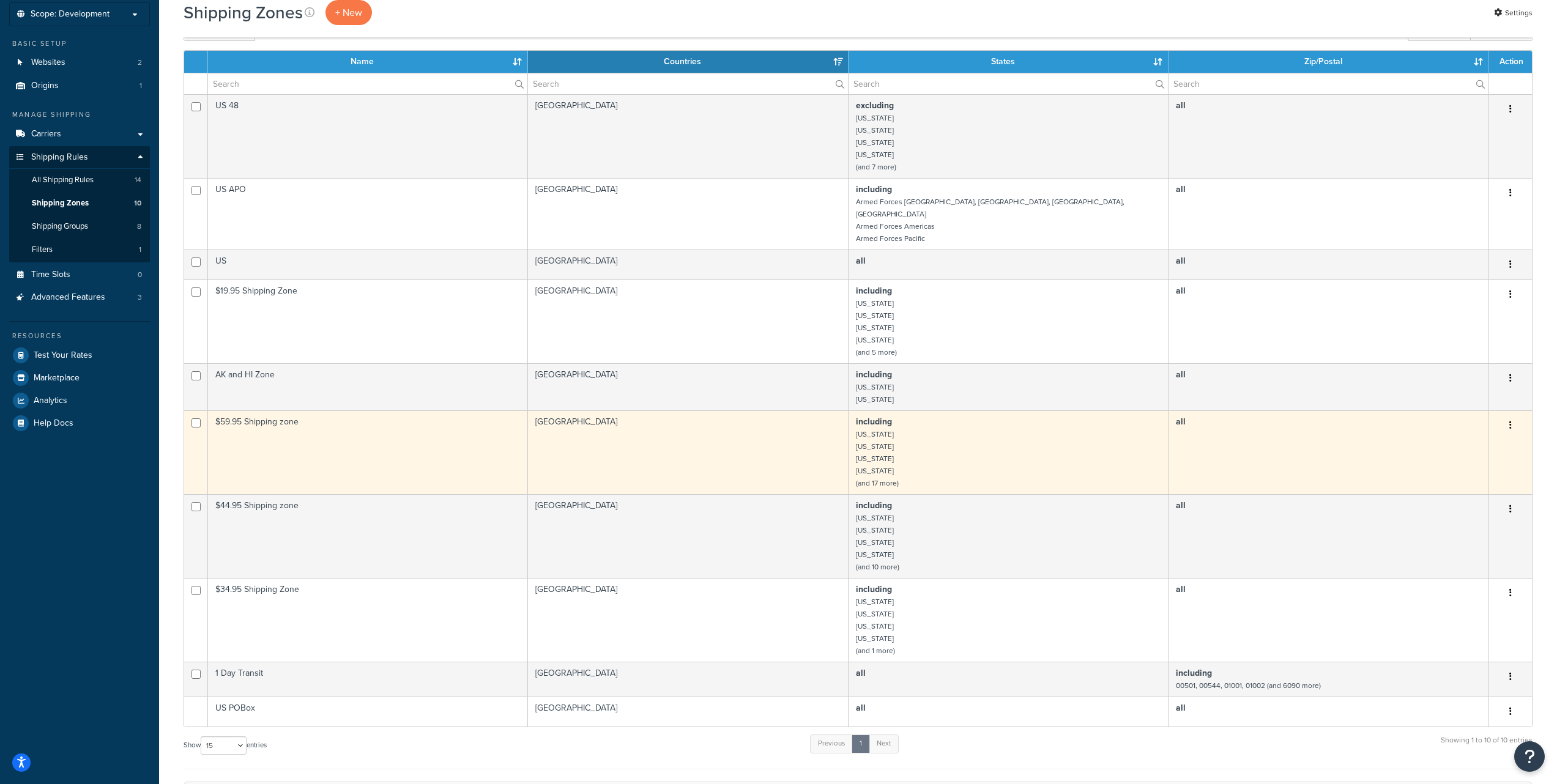
click at [331, 421] on td "$59.95 Shipping zone" at bounding box center [368, 452] width 320 height 84
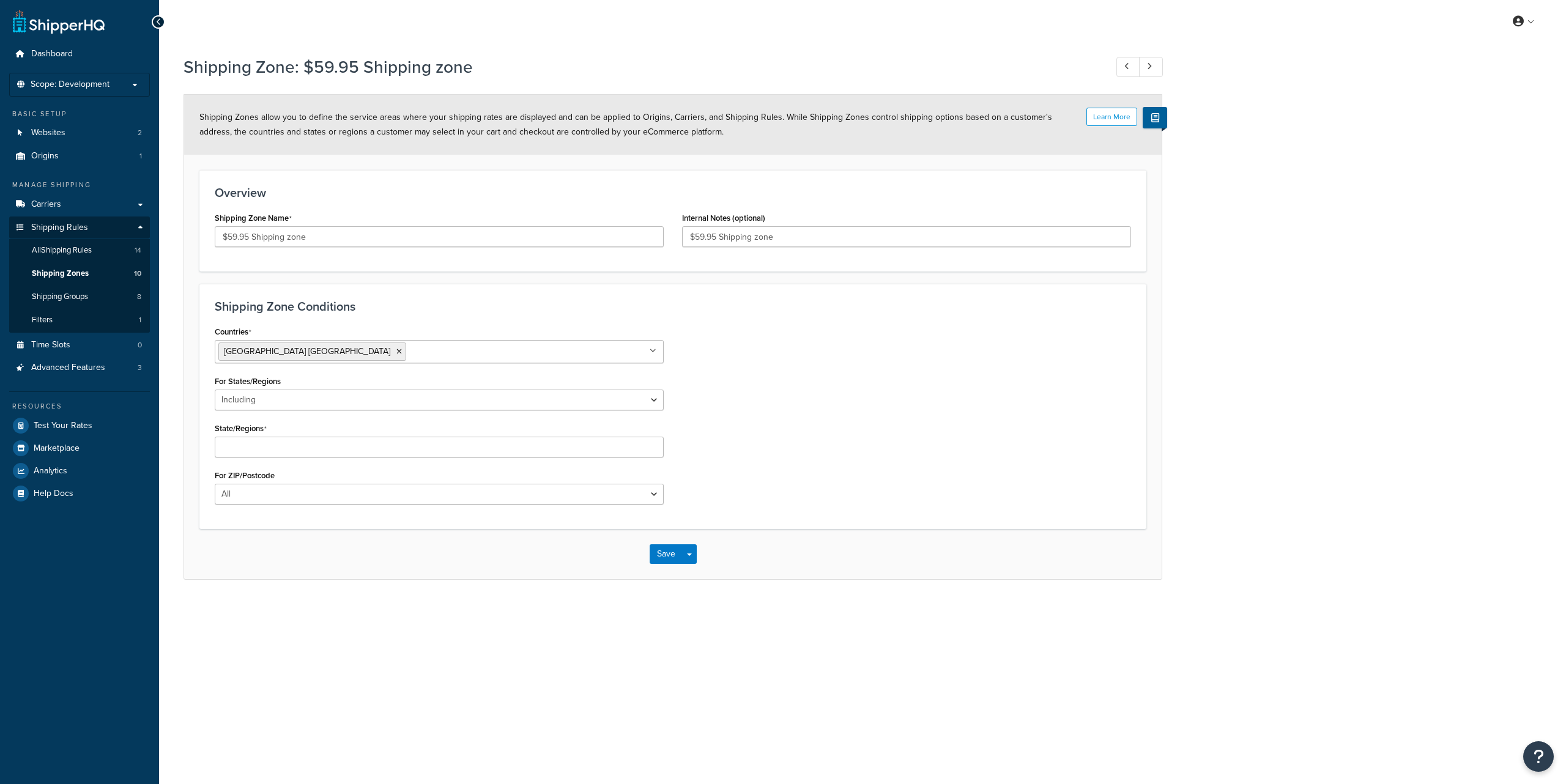
select select "including"
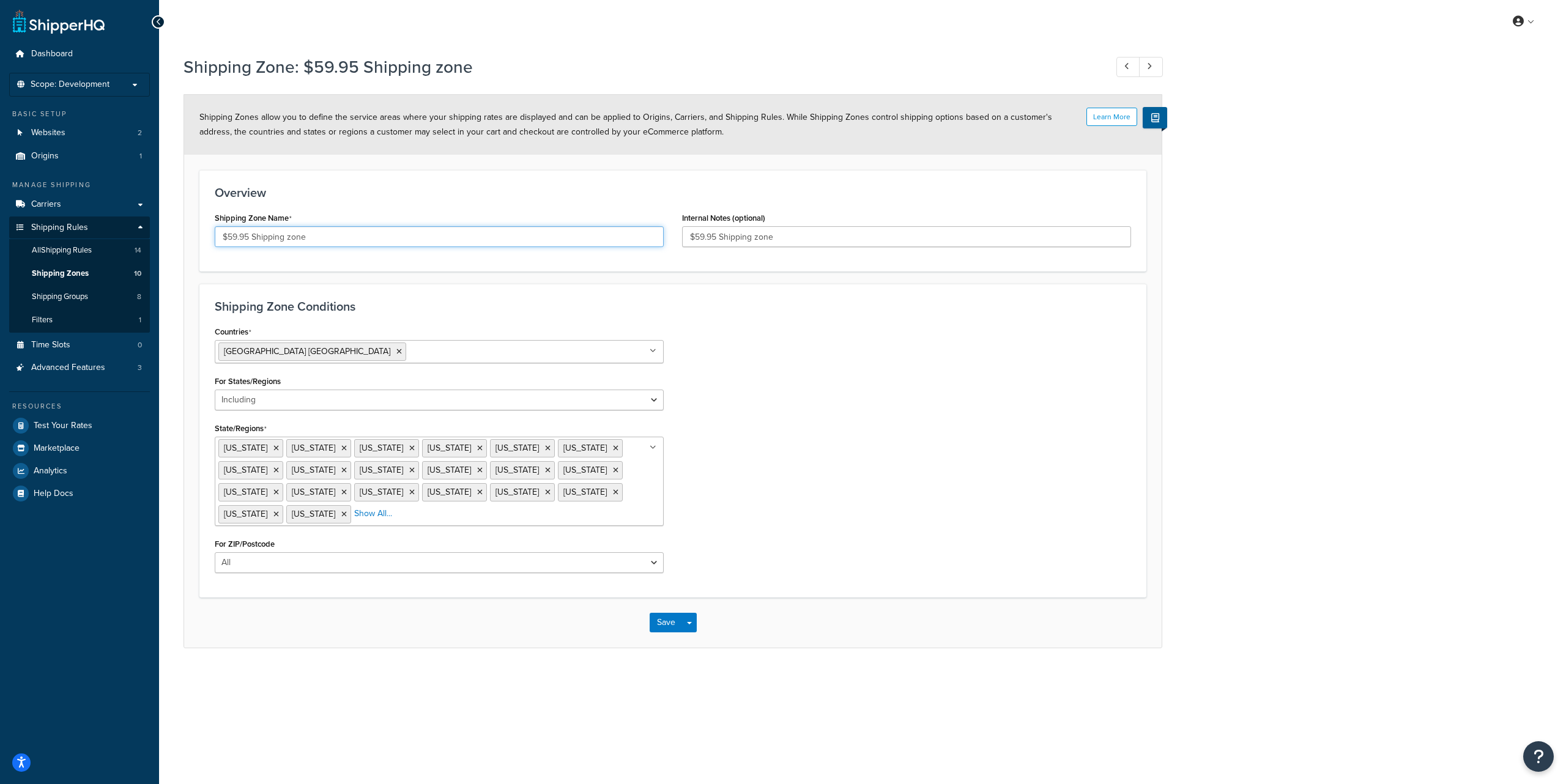
click at [337, 239] on input "$59.95 Shipping zone" at bounding box center [439, 236] width 449 height 21
click at [72, 253] on span "All Shipping Rules" at bounding box center [61, 250] width 60 height 10
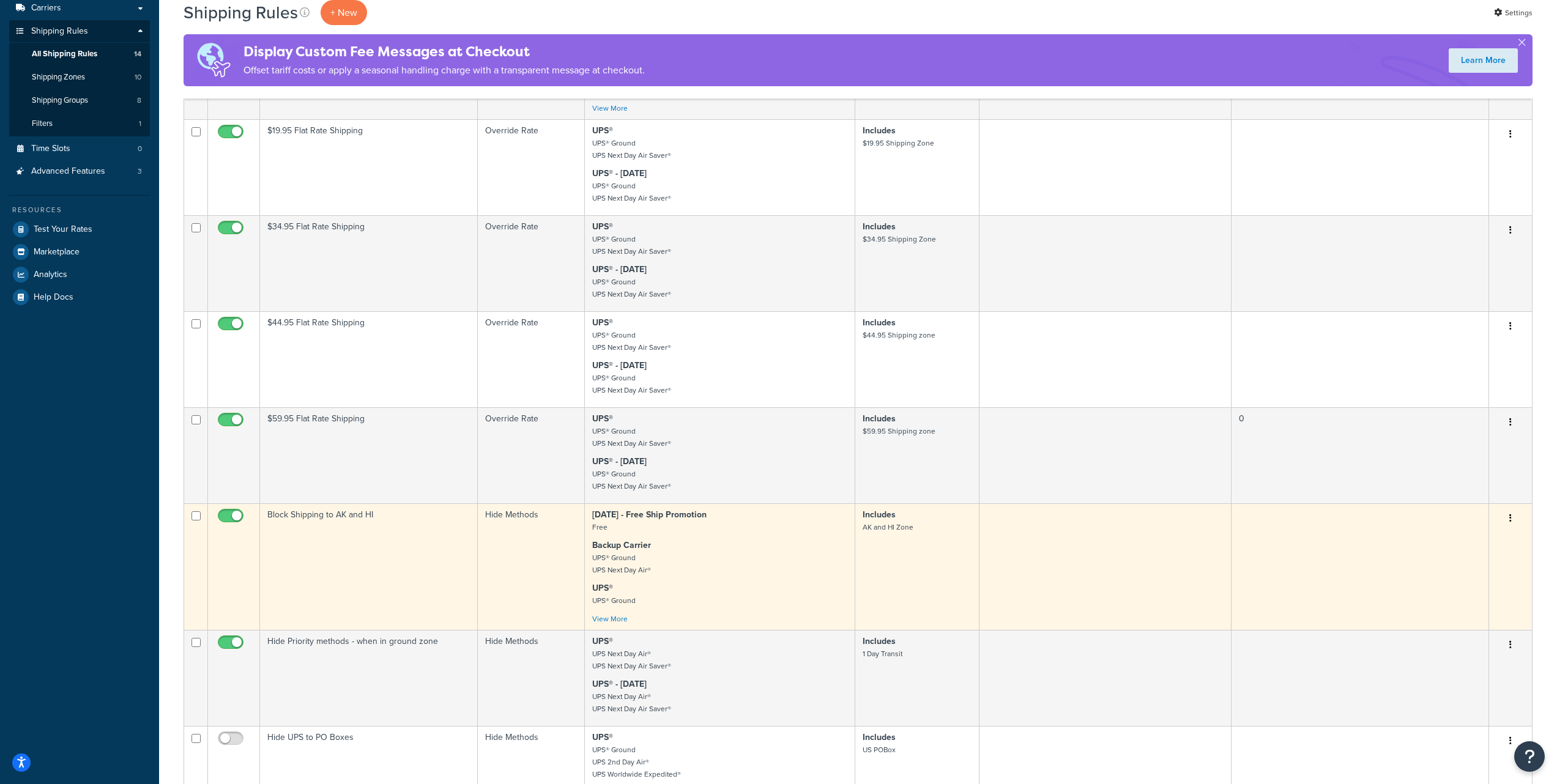
scroll to position [197, 0]
click at [615, 620] on link "View More" at bounding box center [610, 619] width 36 height 11
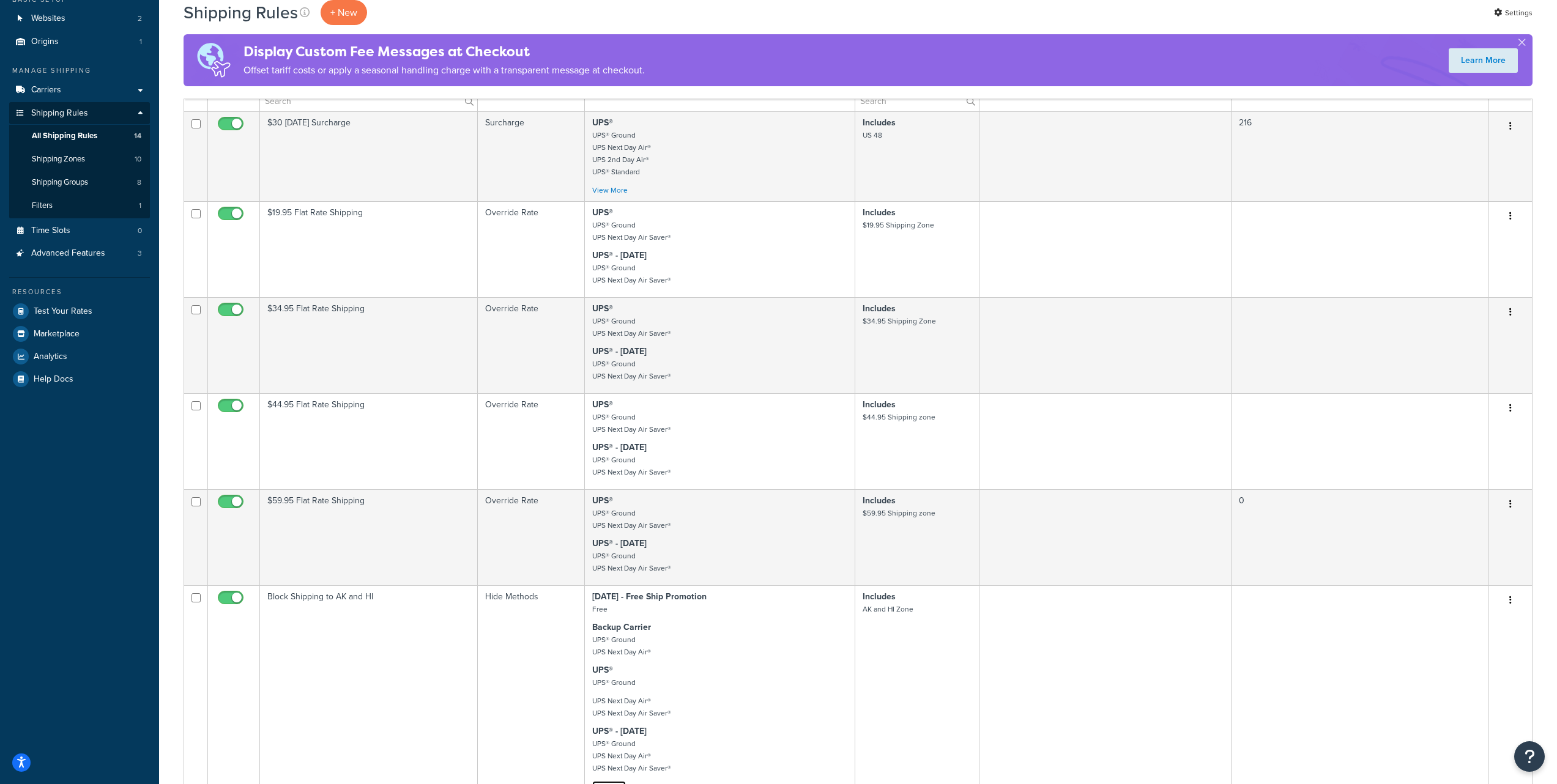
scroll to position [111, 0]
click at [66, 165] on span "Shipping Zones" at bounding box center [58, 163] width 53 height 10
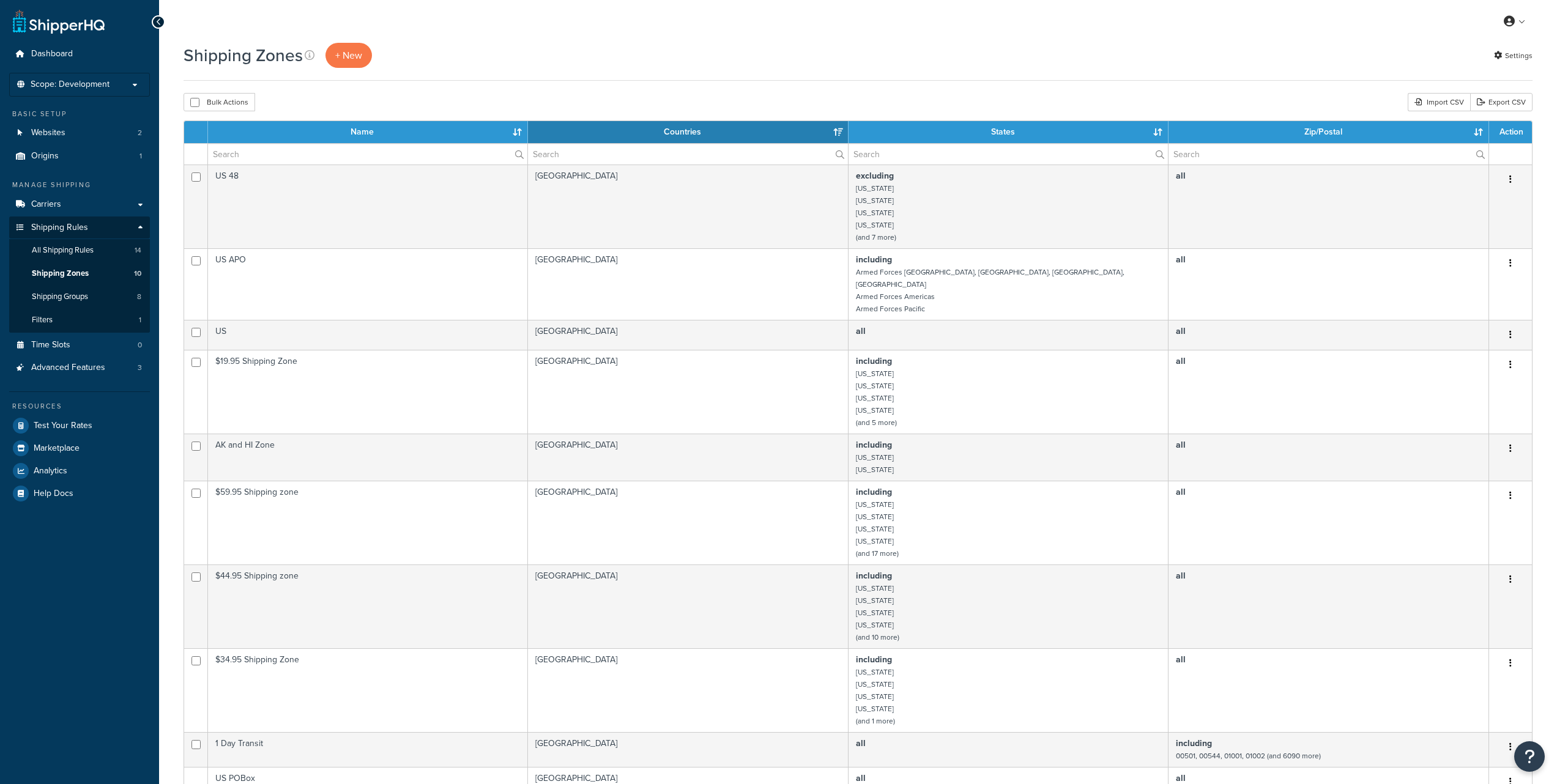
select select "15"
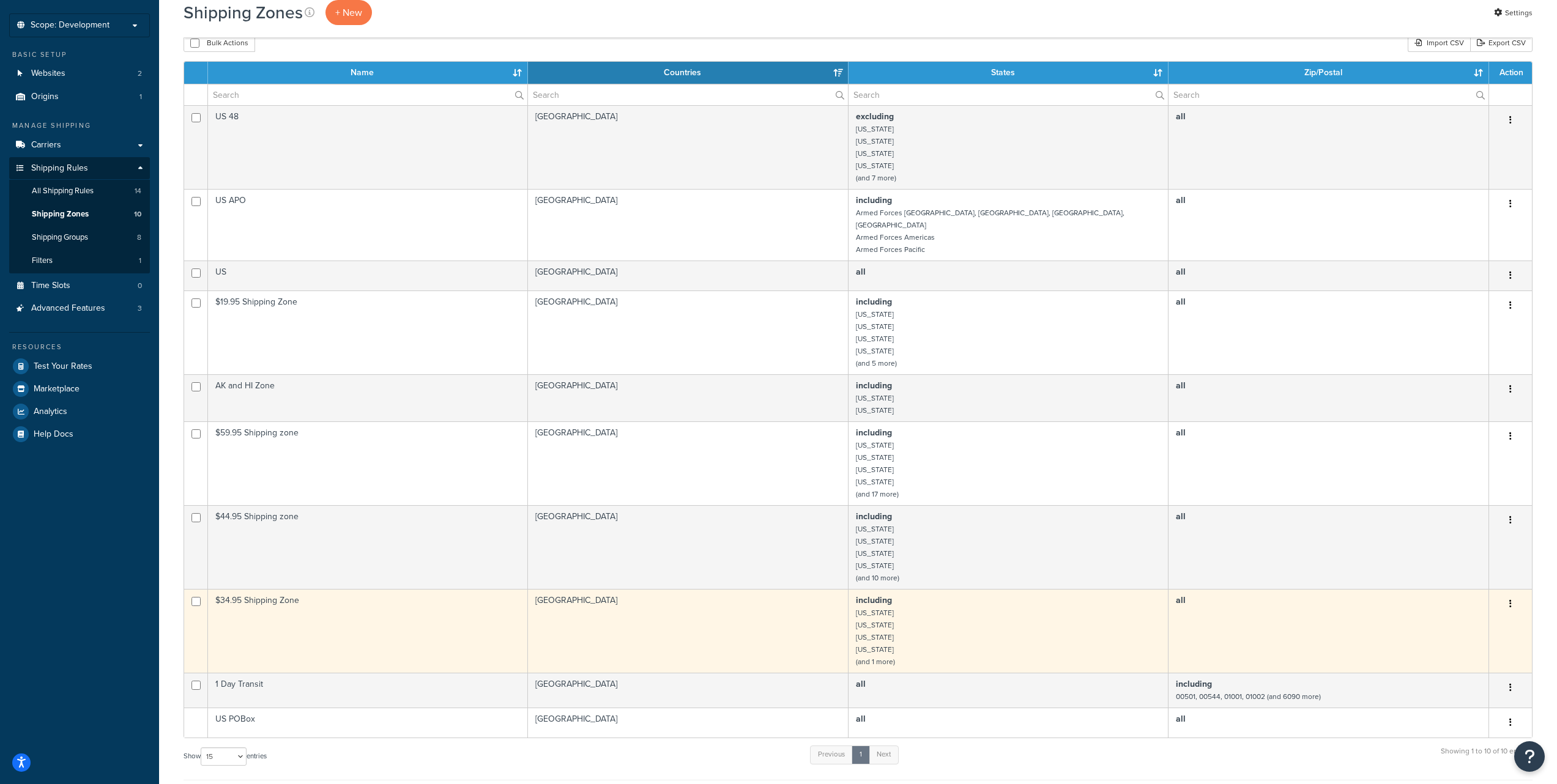
scroll to position [61, 0]
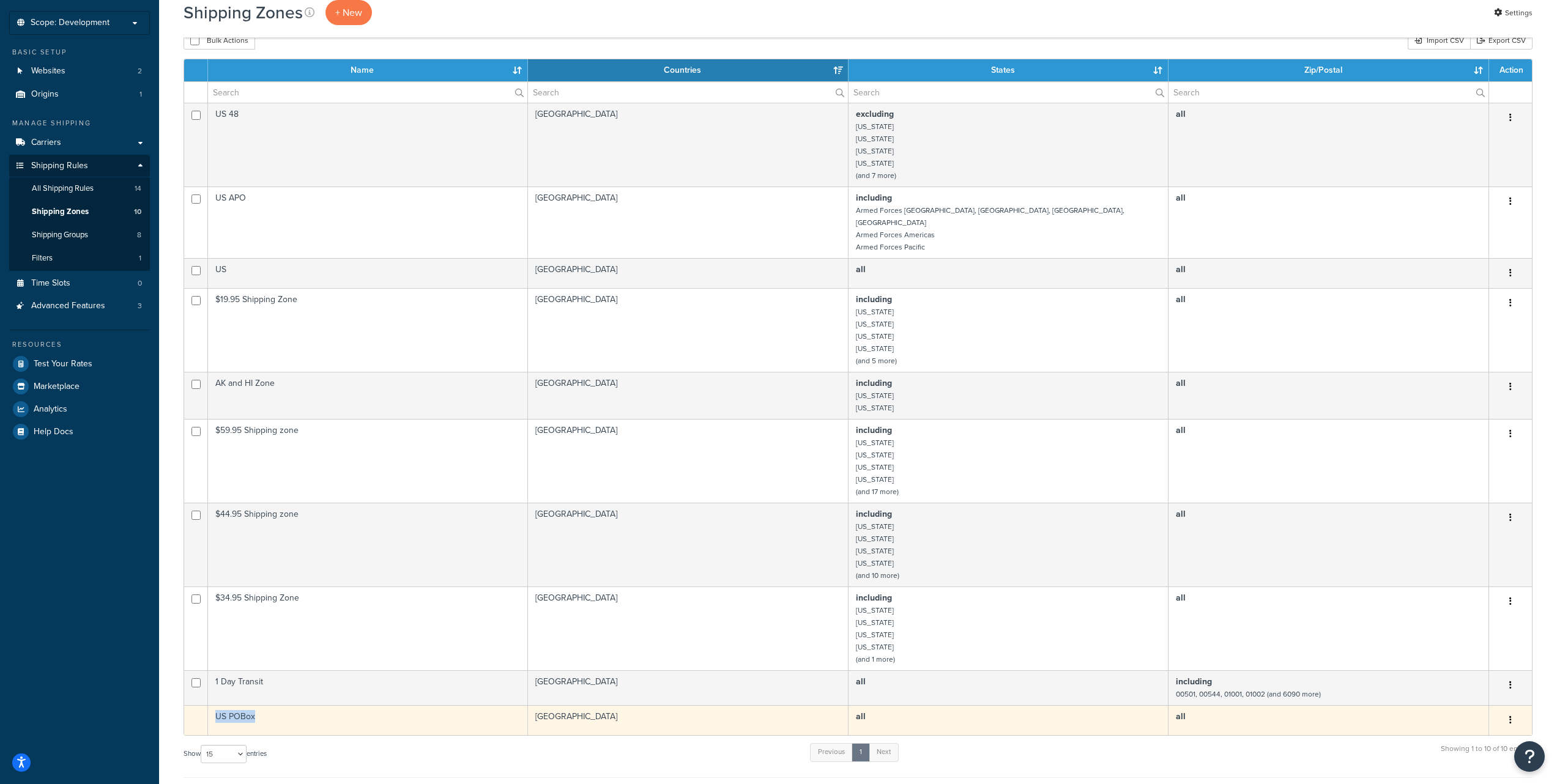
drag, startPoint x: 217, startPoint y: 705, endPoint x: 253, endPoint y: 709, distance: 36.2
click at [253, 709] on td "US POBox" at bounding box center [368, 720] width 320 height 30
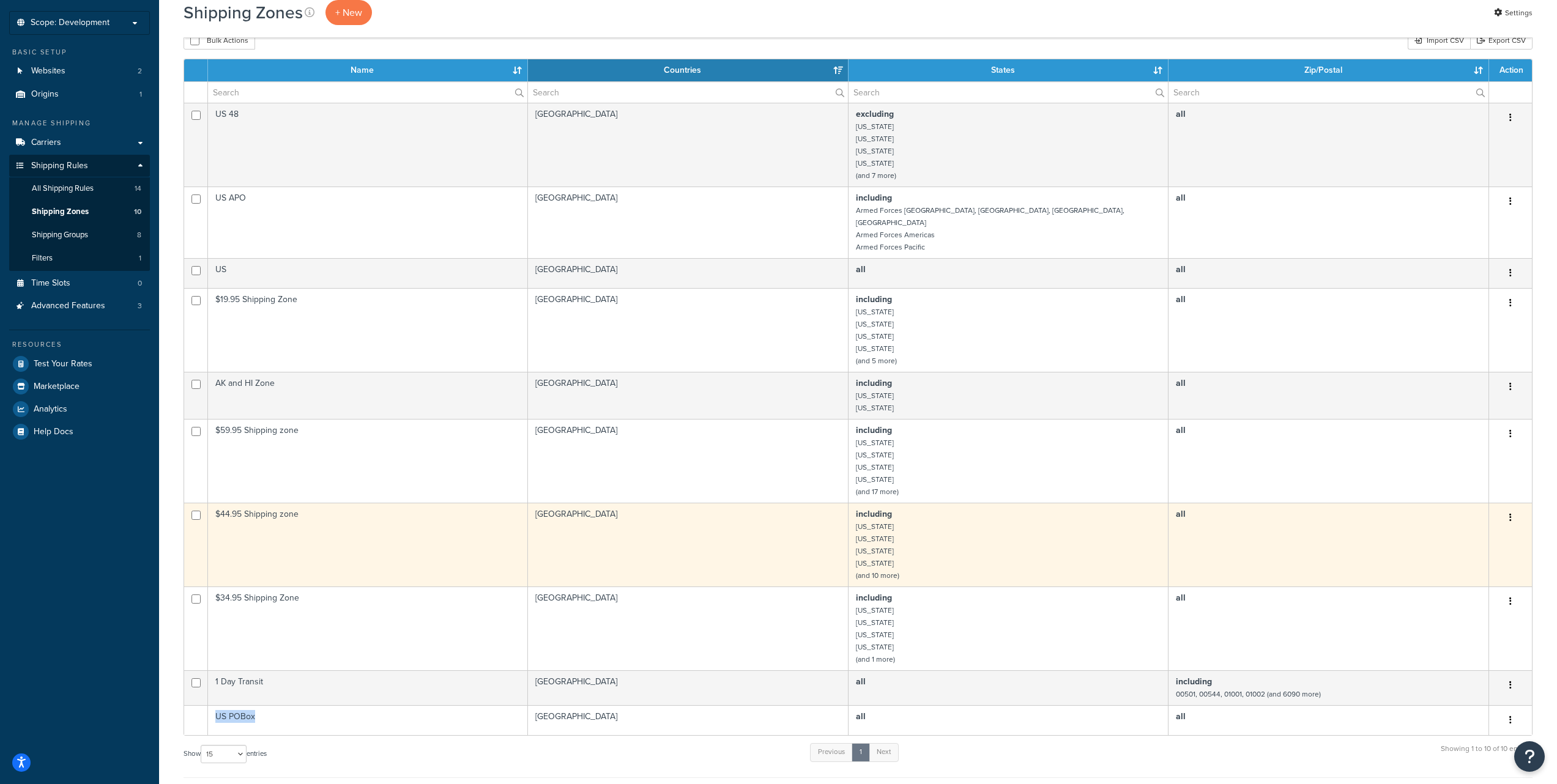
copy td "US POBox"
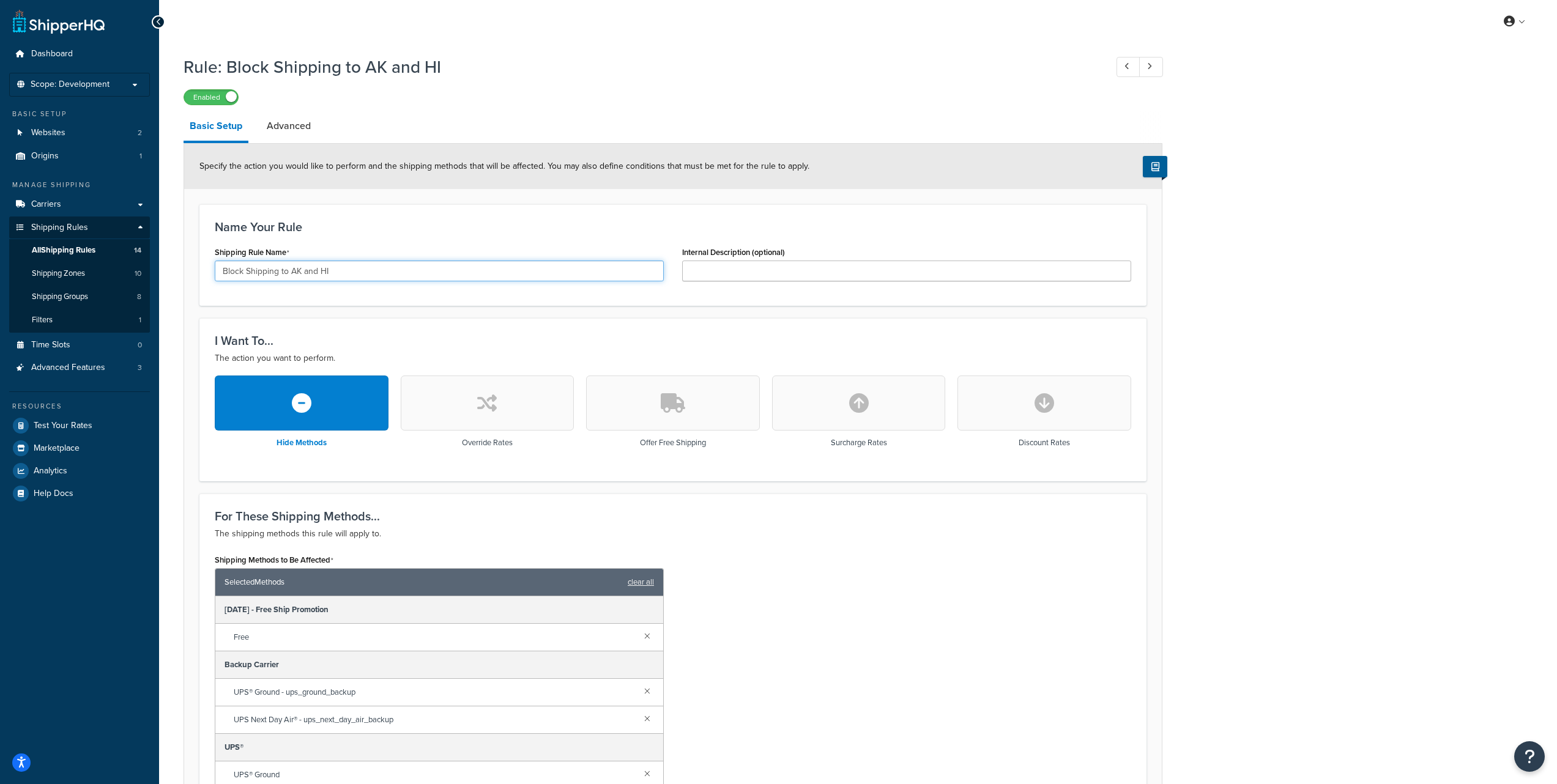
click at [335, 275] on input "Block Shipping to AK and HI" at bounding box center [439, 271] width 449 height 21
click at [68, 251] on span "All Shipping Rules" at bounding box center [63, 250] width 63 height 10
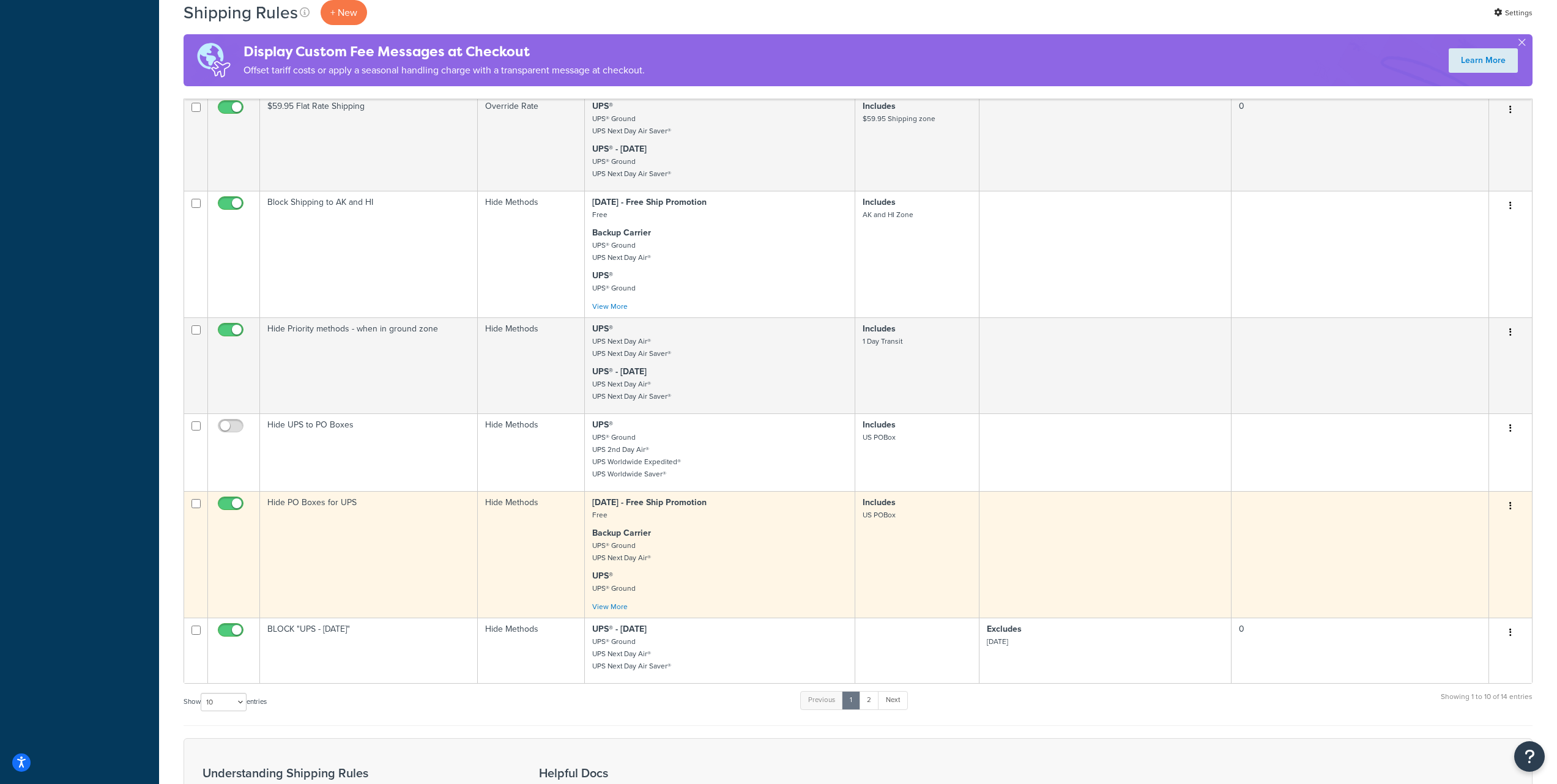
scroll to position [510, 0]
click at [617, 606] on link "View More" at bounding box center [610, 606] width 36 height 11
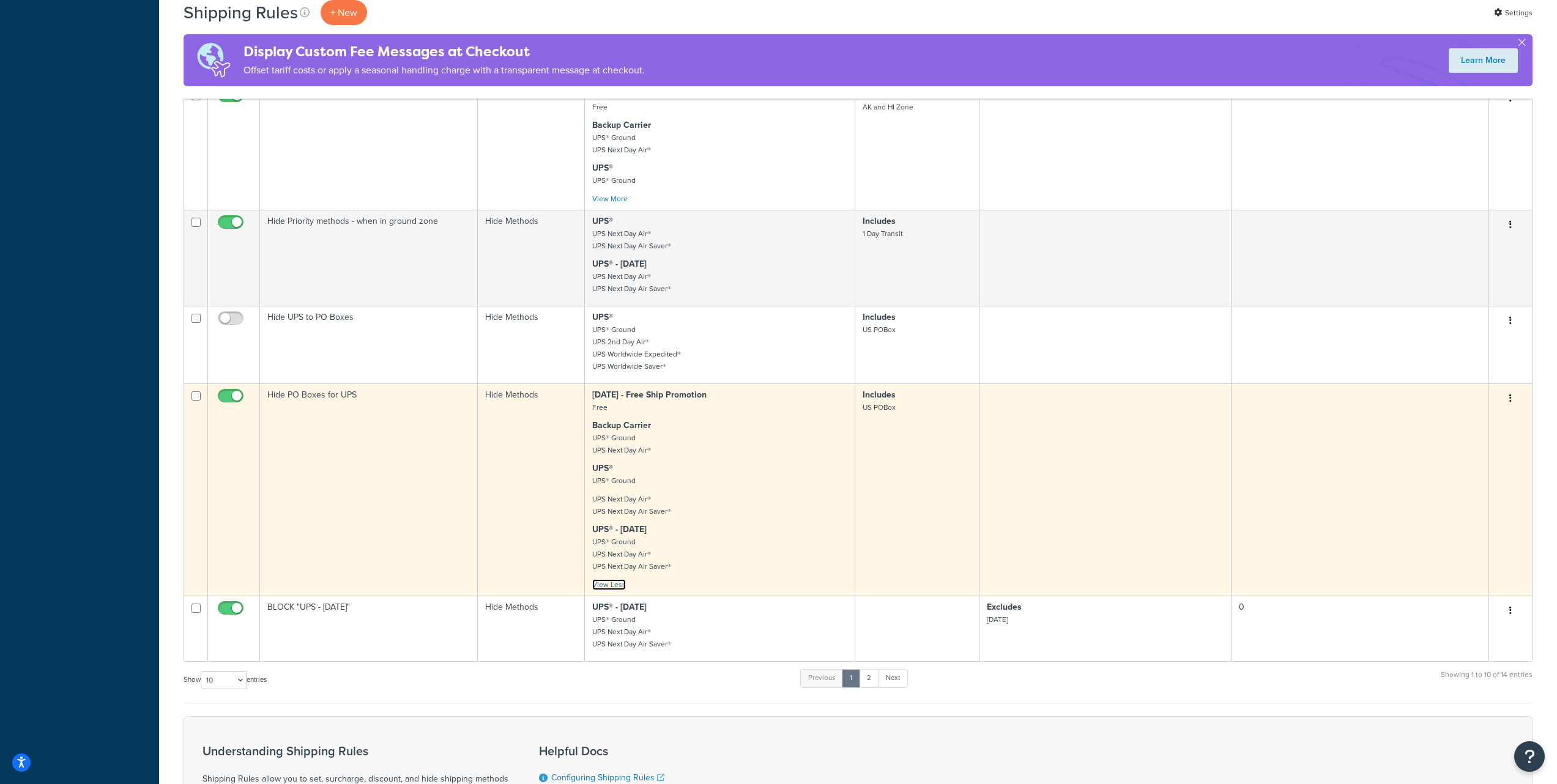
scroll to position [617, 0]
click at [705, 422] on p "Backup Carrier UPS® Ground UPS Next Day Air®" at bounding box center [719, 438] width 255 height 36
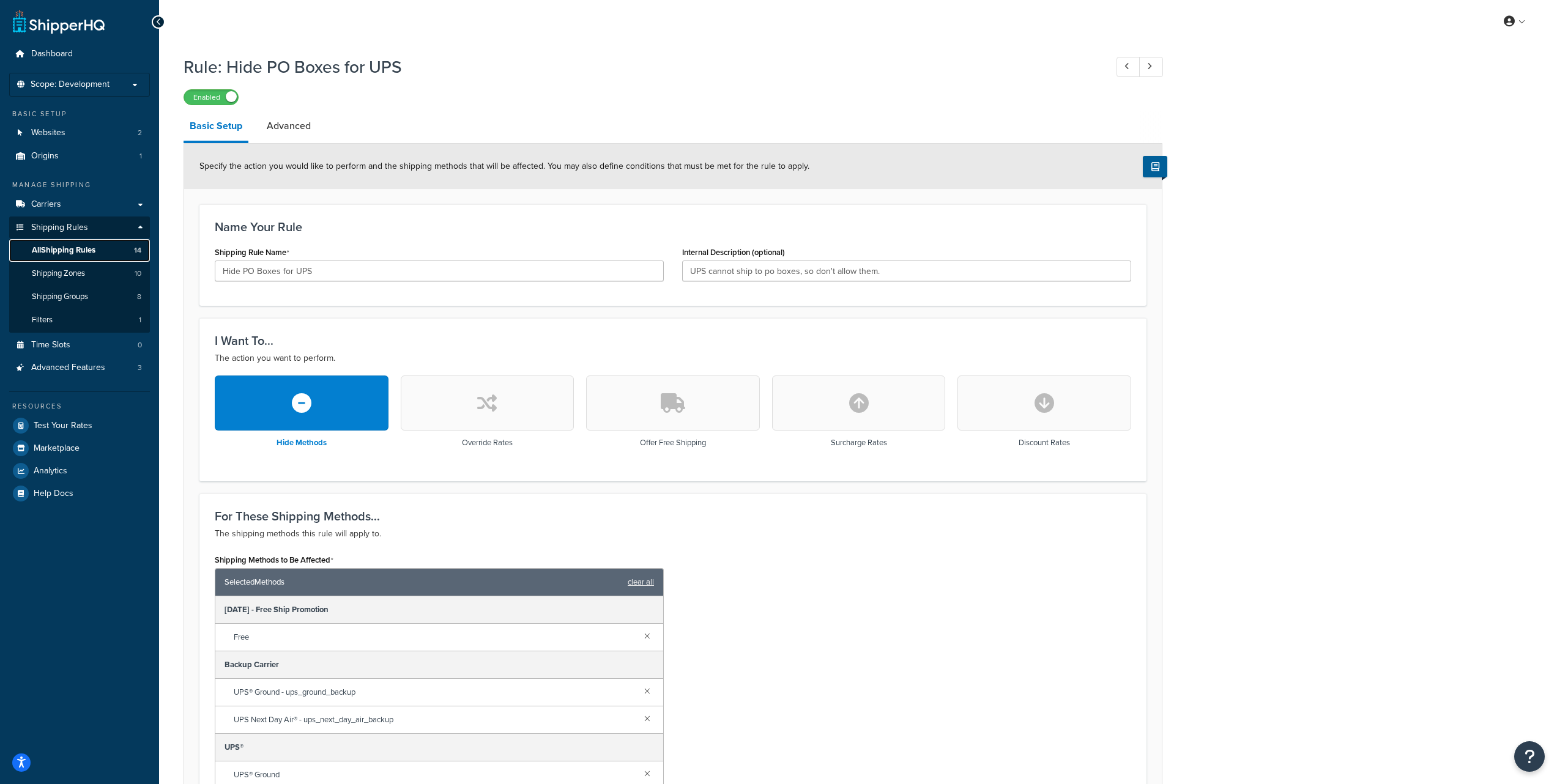
click at [82, 250] on span "All Shipping Rules" at bounding box center [63, 250] width 63 height 10
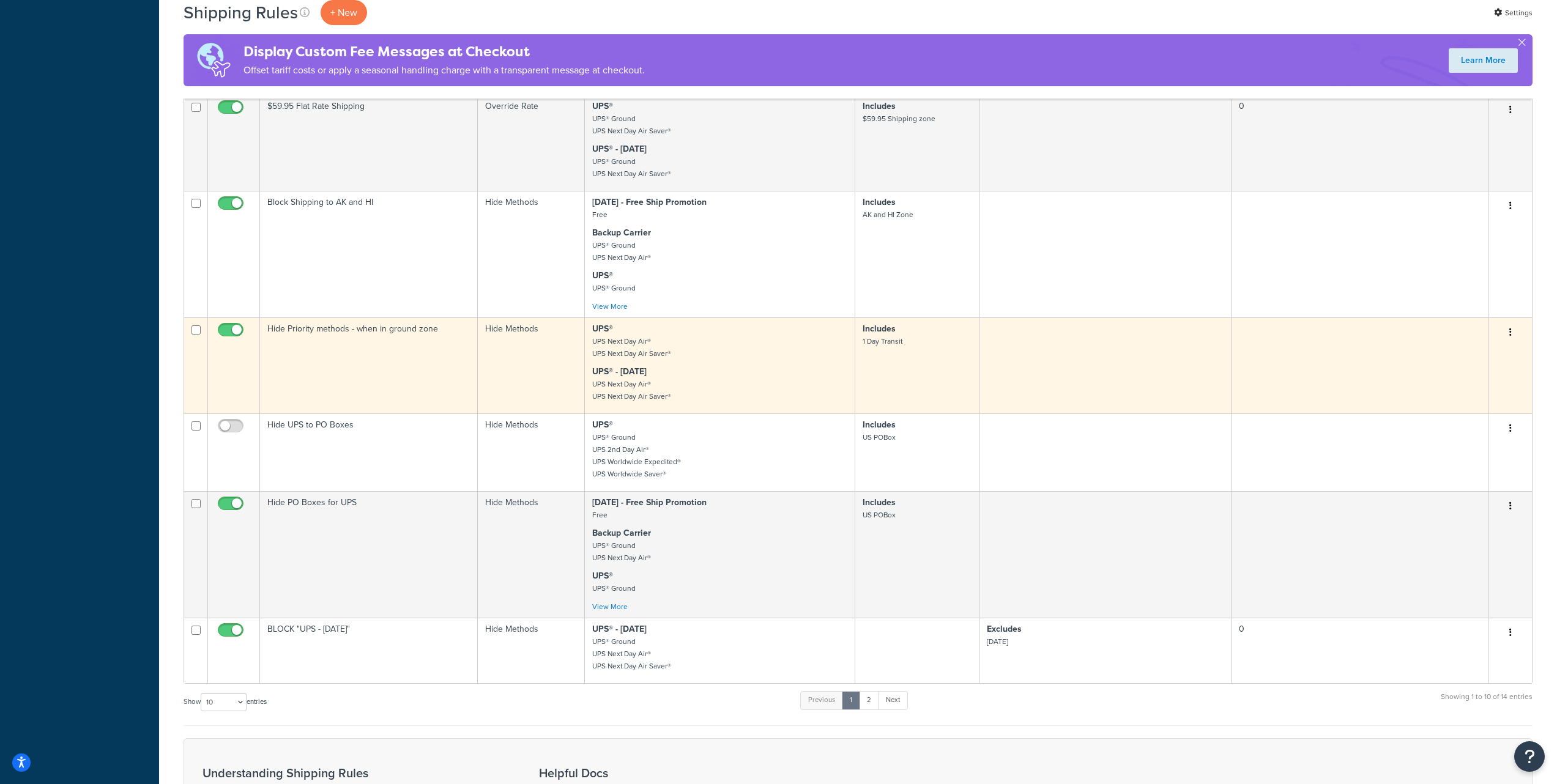
scroll to position [536, 0]
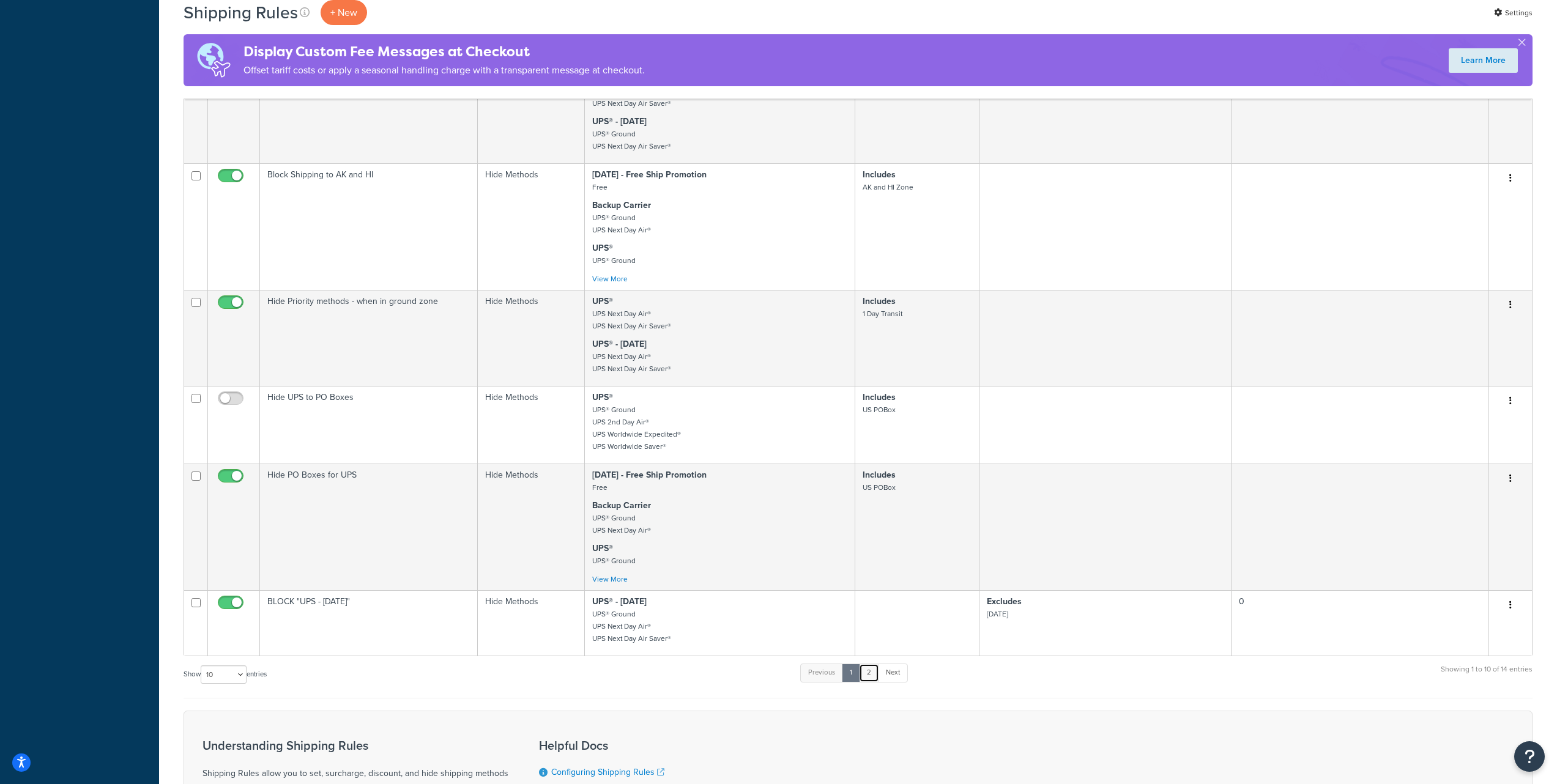
click at [878, 676] on link "2" at bounding box center [869, 673] width 20 height 18
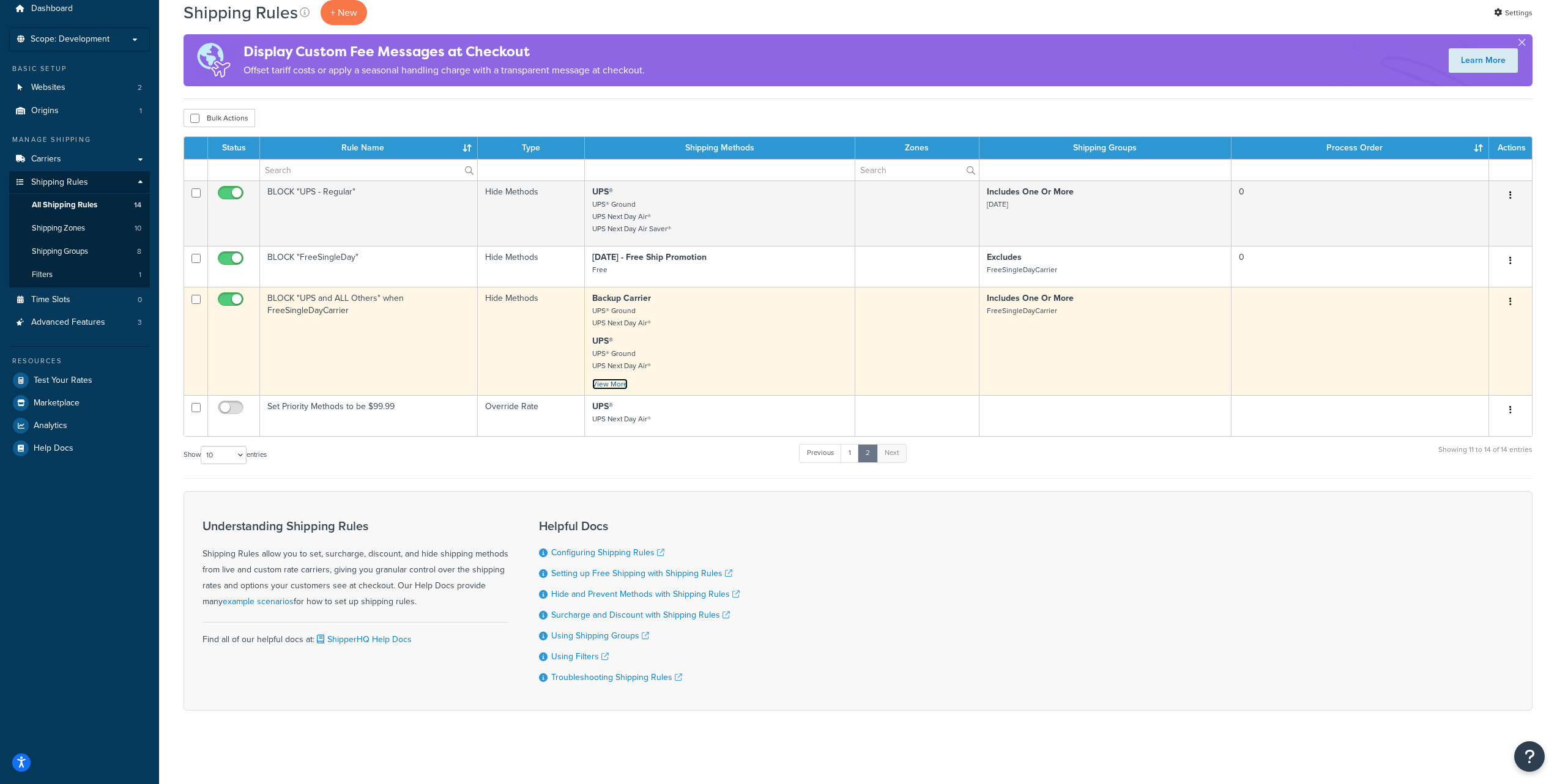
click at [606, 380] on link "View More" at bounding box center [610, 384] width 36 height 11
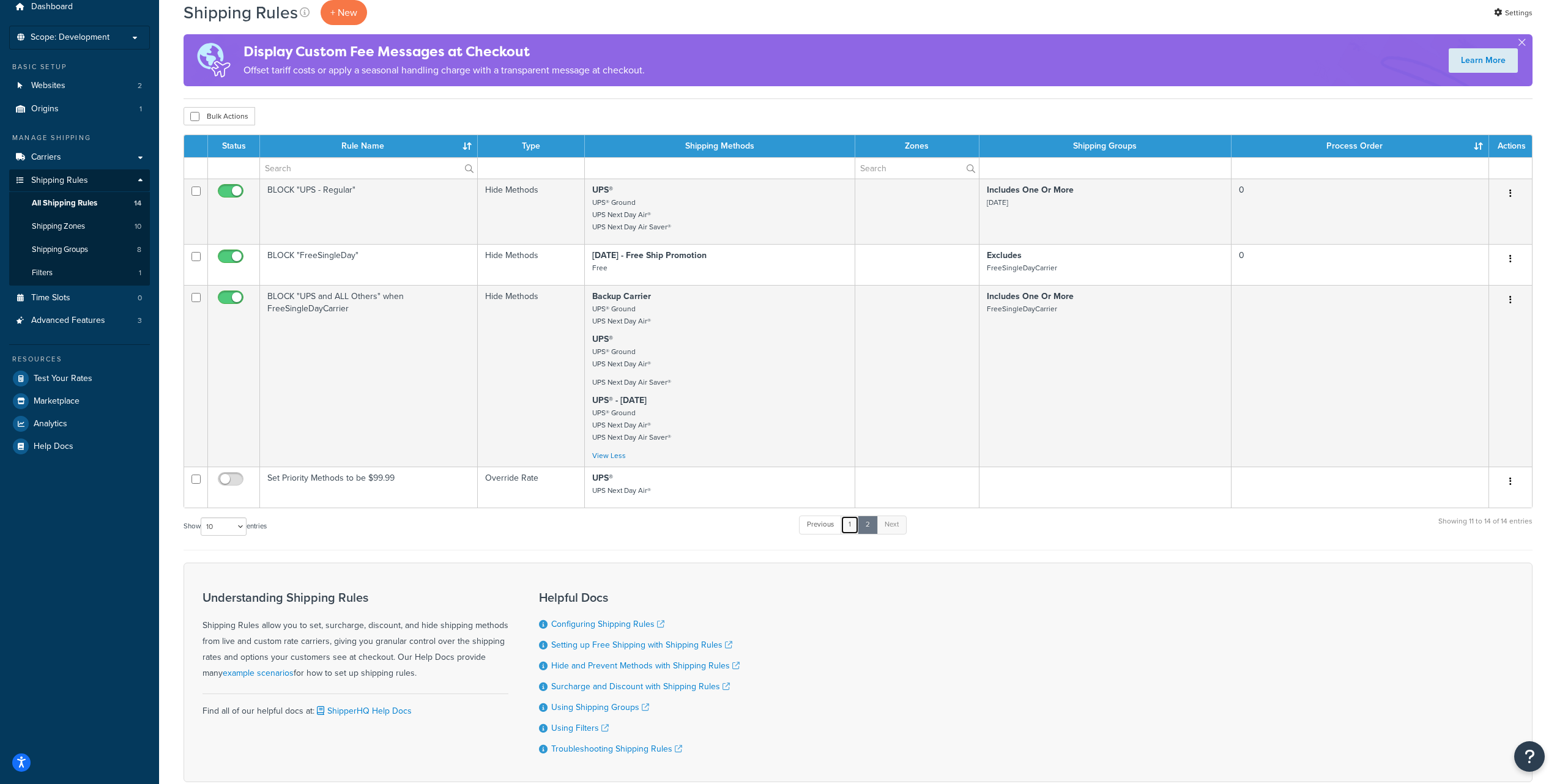
click at [852, 527] on link "1" at bounding box center [850, 525] width 18 height 18
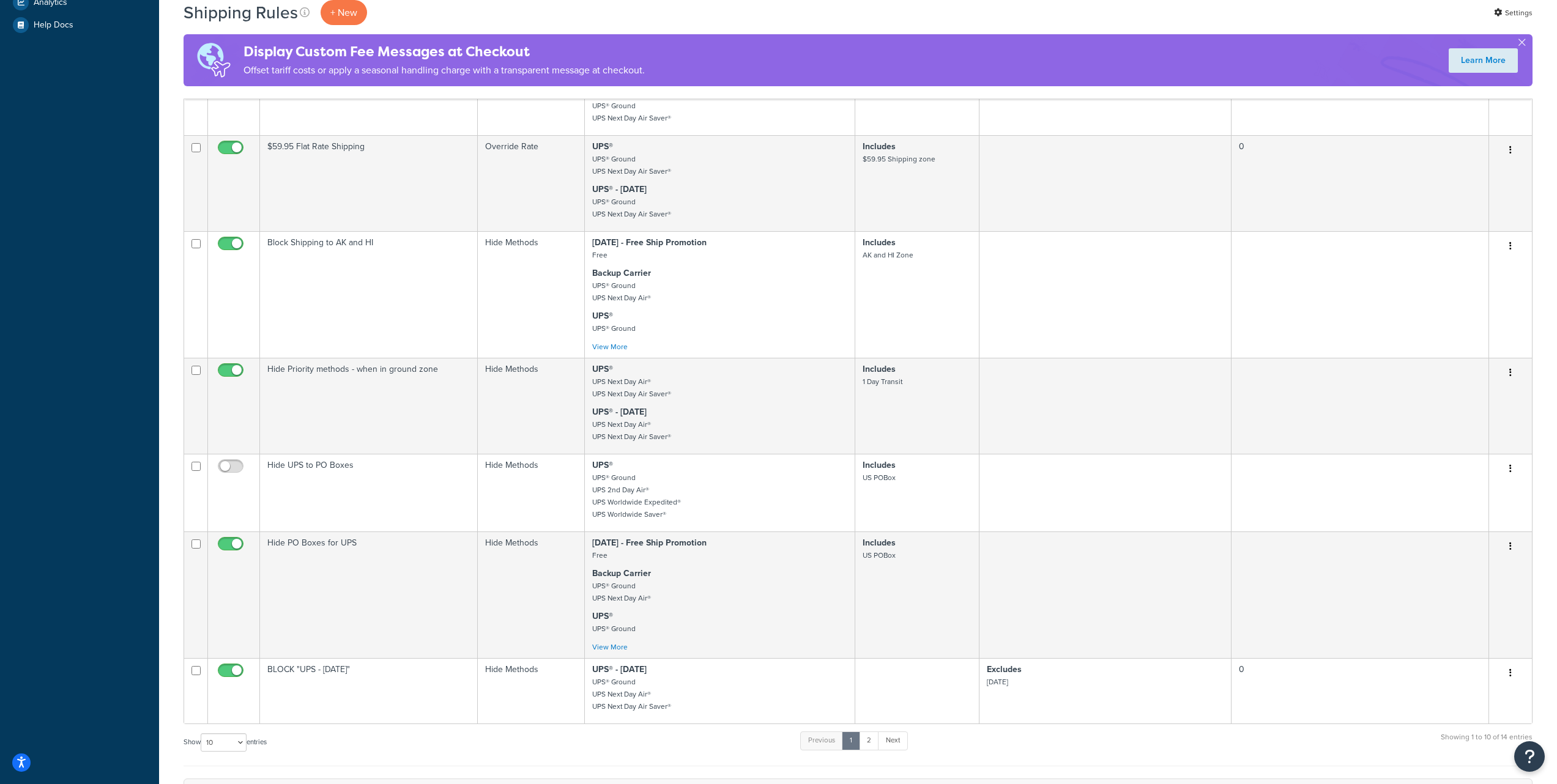
scroll to position [471, 0]
